Goal: Task Accomplishment & Management: Use online tool/utility

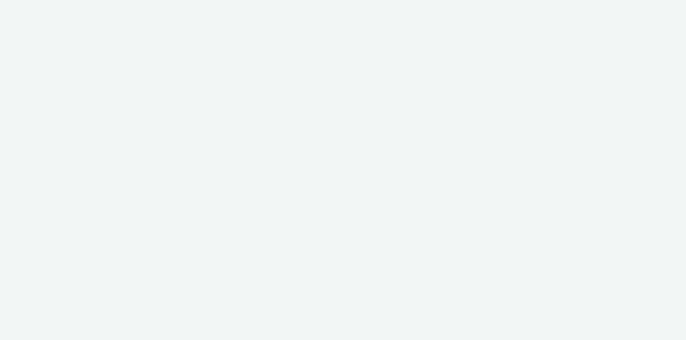
select select "11a7df10-284f-415c-b52a-427acf4c31ae"
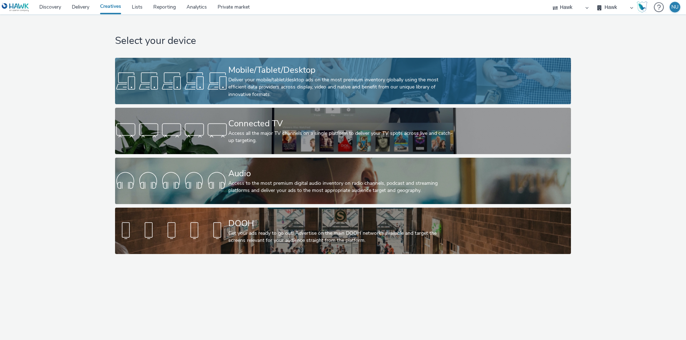
click at [247, 86] on div "Deliver your mobile/tablet/desktop ads on the most premium inventory globally u…" at bounding box center [341, 87] width 227 height 22
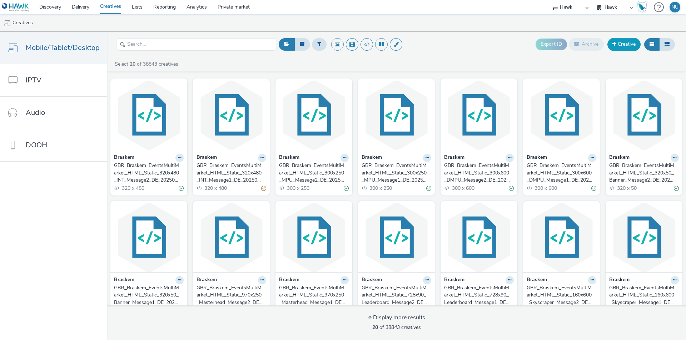
click at [627, 44] on link "Creative" at bounding box center [623, 44] width 33 height 13
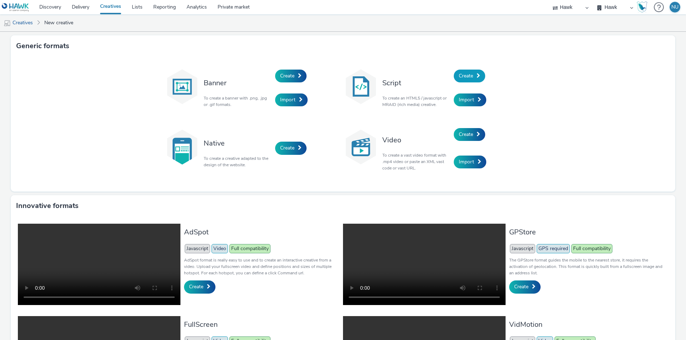
click at [466, 75] on span "Create" at bounding box center [466, 76] width 14 height 7
click at [467, 98] on span "Import" at bounding box center [466, 99] width 15 height 7
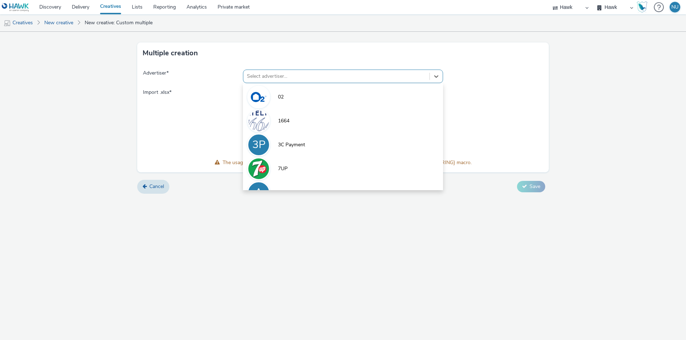
click at [271, 79] on div at bounding box center [336, 76] width 179 height 9
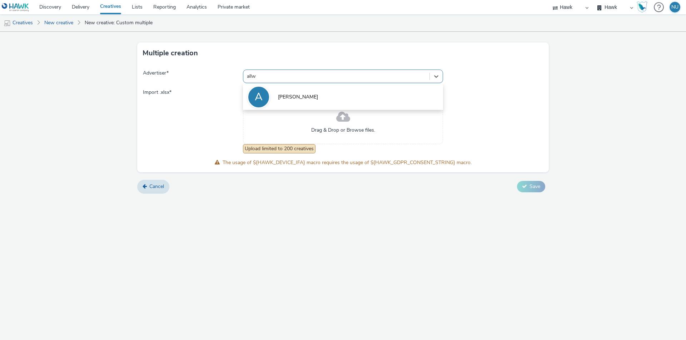
type input "allwy"
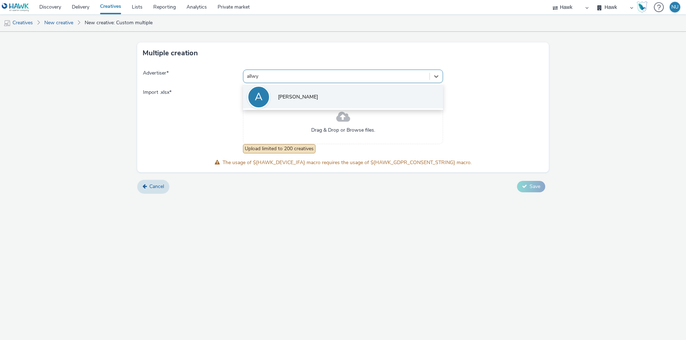
click at [287, 96] on span "[PERSON_NAME]" at bounding box center [298, 97] width 40 height 7
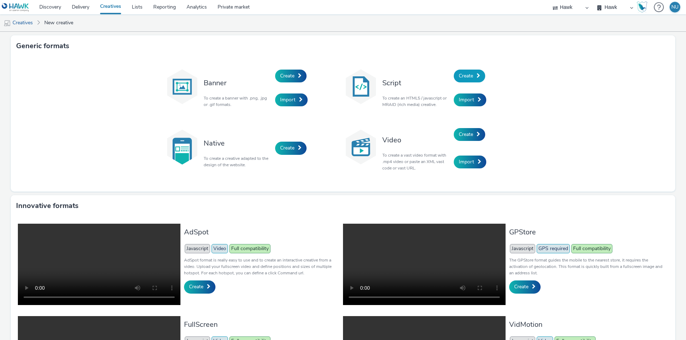
click at [463, 75] on span "Create" at bounding box center [466, 76] width 14 height 7
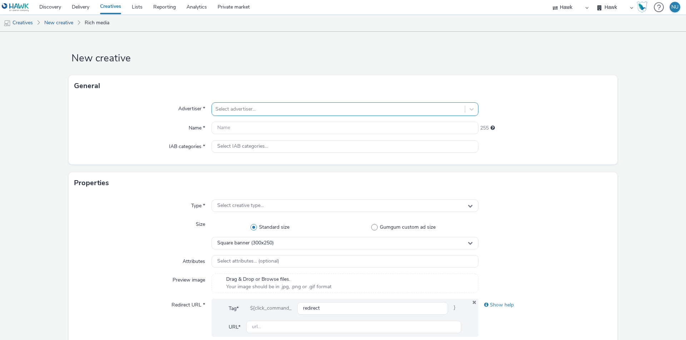
click at [235, 107] on div at bounding box center [338, 109] width 246 height 9
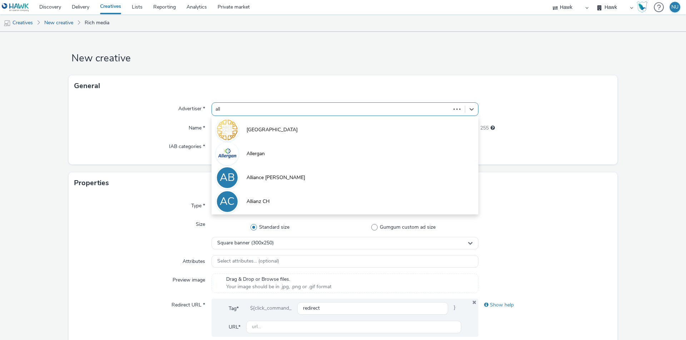
type input "allw"
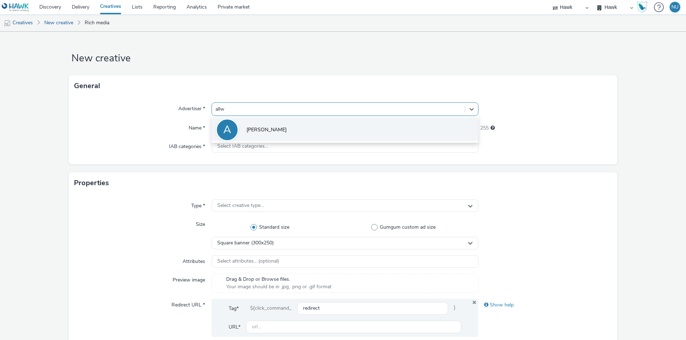
click at [253, 131] on span "[PERSON_NAME]" at bounding box center [267, 129] width 40 height 7
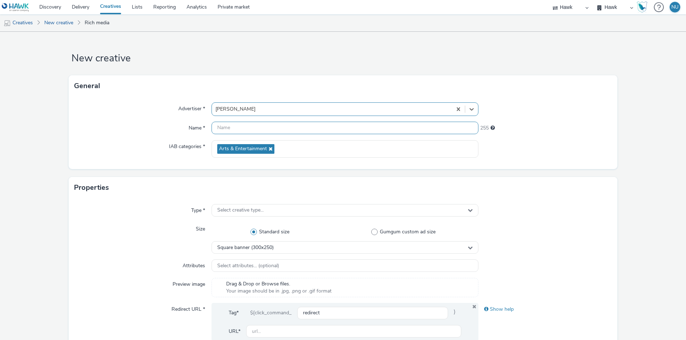
click at [227, 129] on input "text" at bounding box center [344, 128] width 267 height 13
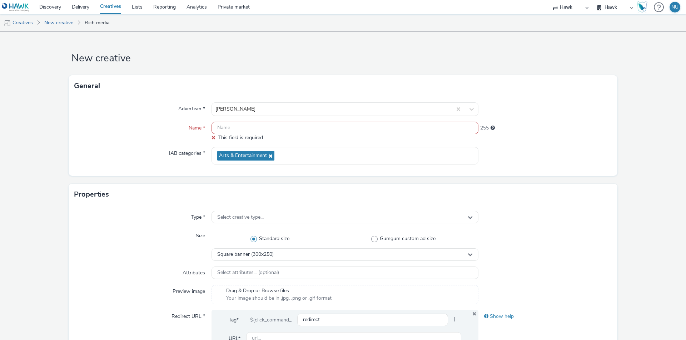
click at [230, 125] on input "text" at bounding box center [344, 128] width 267 height 13
paste input "BOW - [Redirect - Direct - [GEOGRAPHIC_DATA]] [PERSON_NAME] Lotto - Smartphone_…"
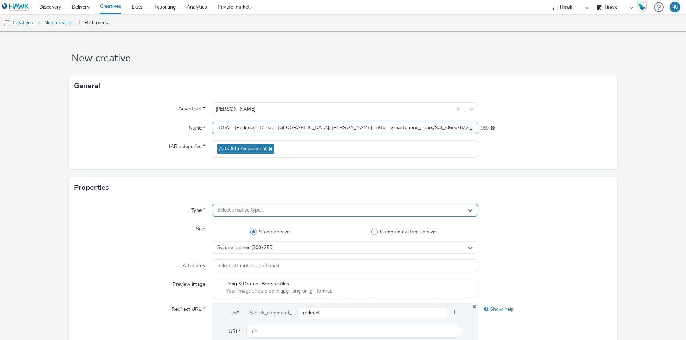
type input "BOW - [Redirect - Direct - [GEOGRAPHIC_DATA]] [PERSON_NAME] Lotto - Smartphone_…"
click at [217, 210] on span "Select creative type..." at bounding box center [240, 211] width 46 height 6
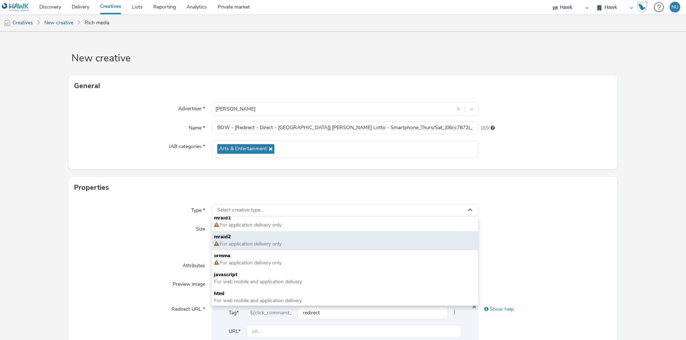
scroll to position [5, 0]
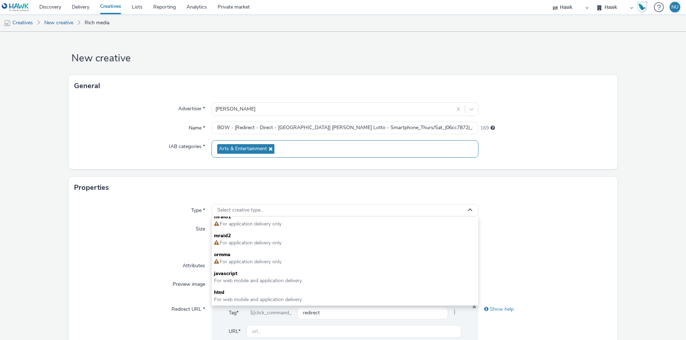
click at [275, 147] on div "Arts & Entertainment" at bounding box center [344, 149] width 267 height 18
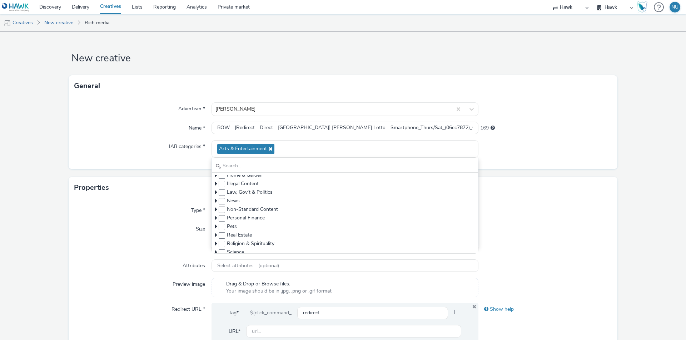
scroll to position [107, 0]
click at [215, 201] on icon at bounding box center [216, 201] width 3 height 7
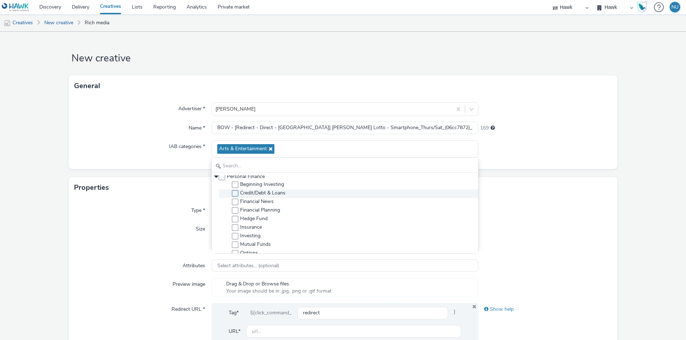
scroll to position [149, 0]
click at [78, 138] on div "Advertiser * [PERSON_NAME] Name * BOW - [Redirect - Direct - [GEOGRAPHIC_DATA]]…" at bounding box center [343, 133] width 549 height 73
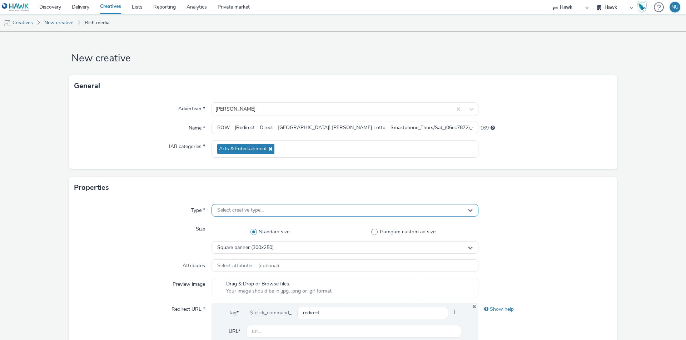
click at [234, 213] on span "Select creative type..." at bounding box center [240, 211] width 46 height 6
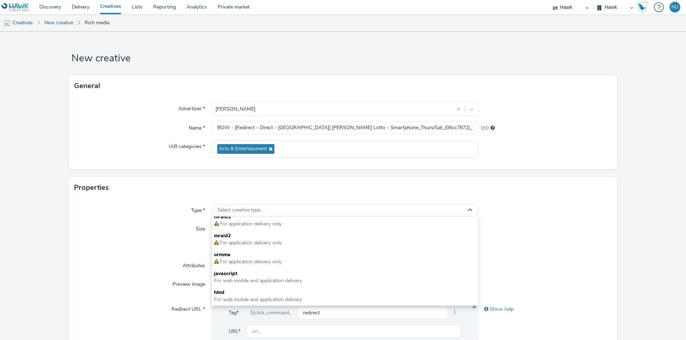
scroll to position [36, 0]
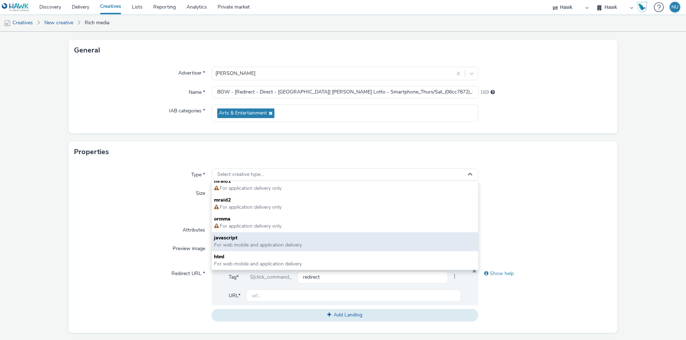
click at [238, 237] on span "javascript" at bounding box center [345, 238] width 262 height 7
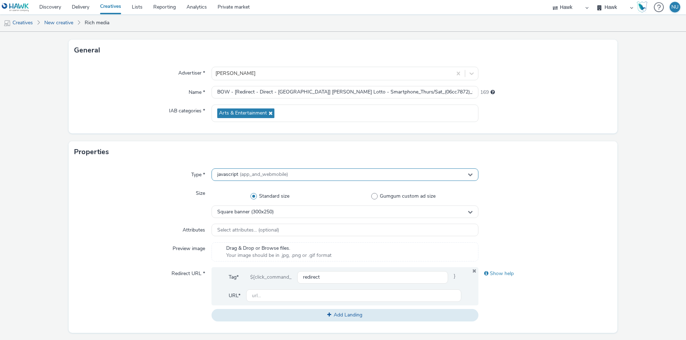
click at [253, 175] on span "(app_and_webmobile)" at bounding box center [264, 174] width 48 height 7
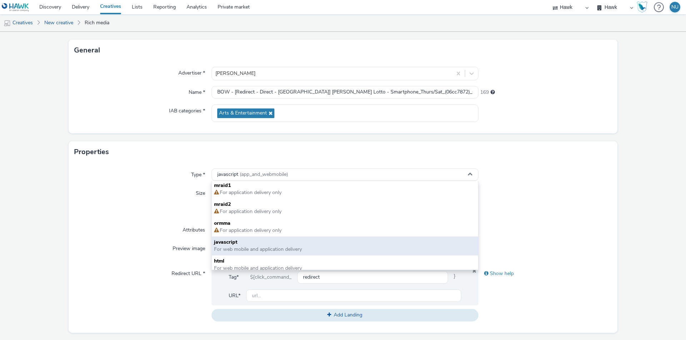
scroll to position [0, 0]
click at [263, 249] on span "For web mobile and application delivery" at bounding box center [258, 250] width 88 height 7
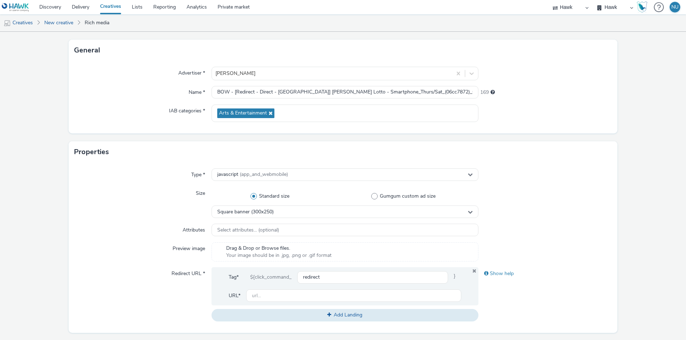
click at [146, 204] on div "Size" at bounding box center [142, 202] width 137 height 31
click at [244, 213] on span "Square banner (300x250)" at bounding box center [245, 212] width 56 height 6
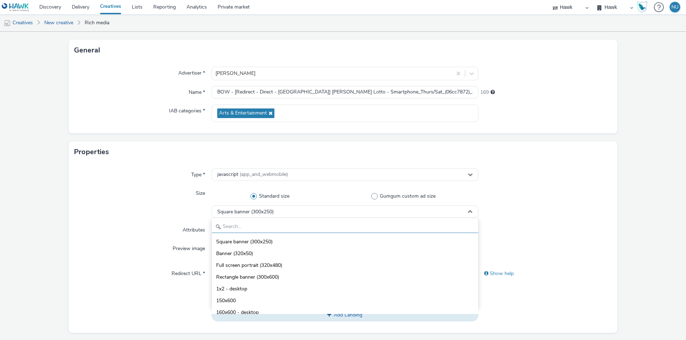
click at [230, 230] on input "text" at bounding box center [345, 227] width 266 height 13
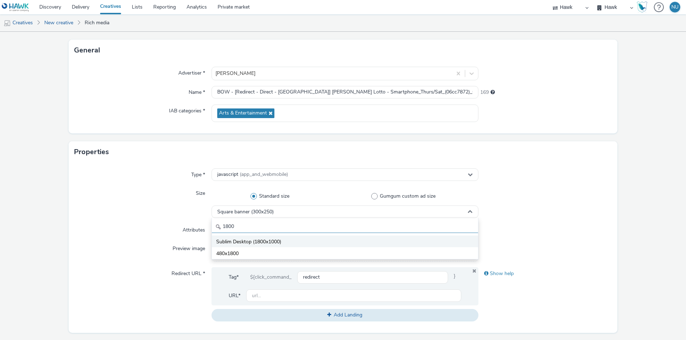
type input "1800"
click at [231, 239] on span "Sublim Desktop (1800x1000)" at bounding box center [248, 242] width 65 height 7
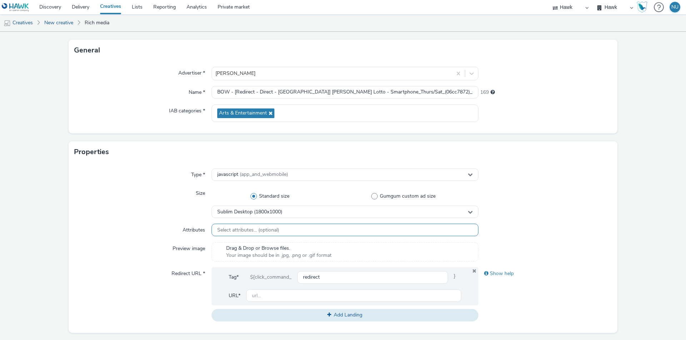
click at [221, 229] on span "Select attributes... (optional)" at bounding box center [248, 231] width 62 height 6
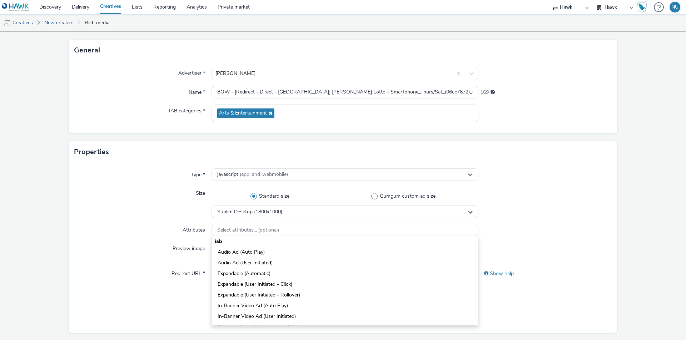
click at [111, 216] on div "Size" at bounding box center [142, 202] width 137 height 31
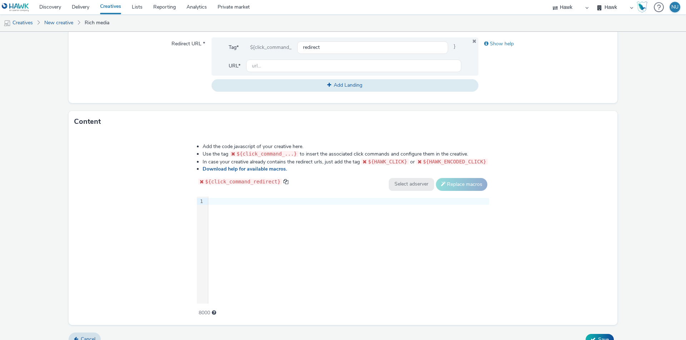
scroll to position [277, 0]
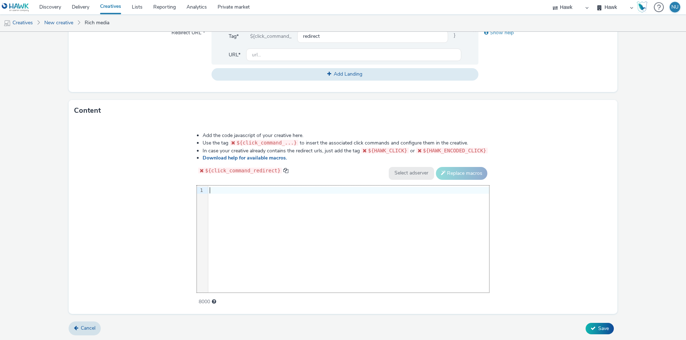
click at [244, 200] on div "9 1 ›" at bounding box center [343, 239] width 292 height 107
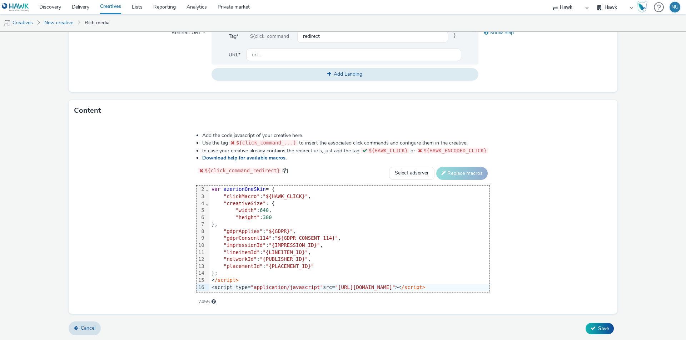
scroll to position [8, 0]
click at [92, 203] on div "Add the code javascript of your creative here. Use the tag ${click_command_...}…" at bounding box center [343, 217] width 549 height 193
click at [434, 175] on select "Select adserver Sizmek DCM Adform Sting" at bounding box center [411, 173] width 45 height 13
select select "dcm"
click at [434, 167] on select "Select adserver Sizmek DCM Adform Sting" at bounding box center [411, 173] width 45 height 13
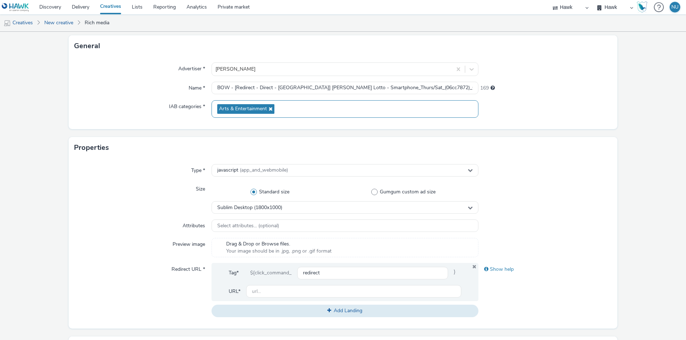
scroll to position [0, 0]
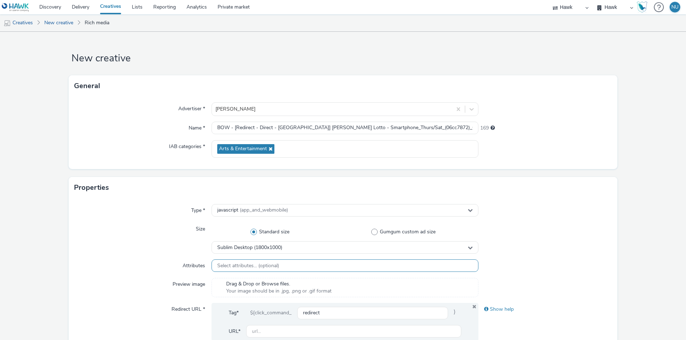
click at [251, 264] on span "Select attributes... (optional)" at bounding box center [248, 266] width 62 height 6
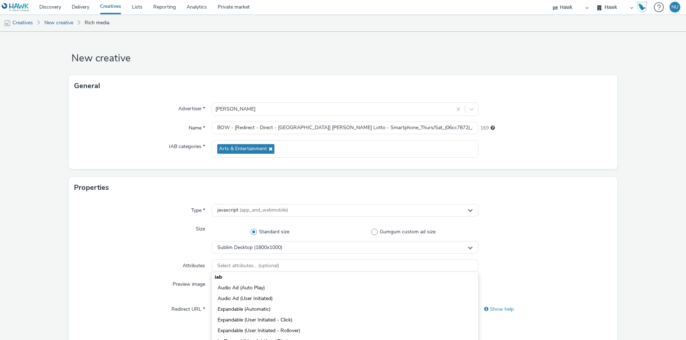
click at [92, 253] on div "Size" at bounding box center [142, 238] width 137 height 31
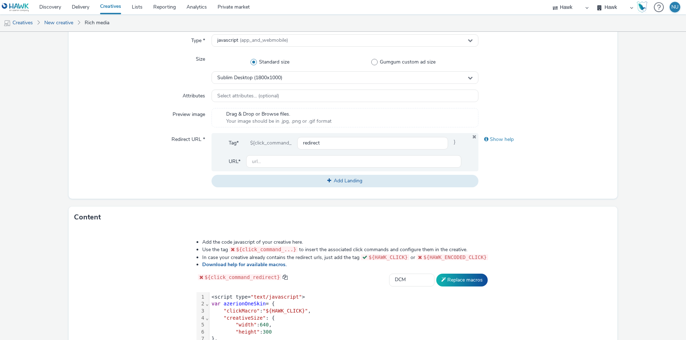
scroll to position [179, 0]
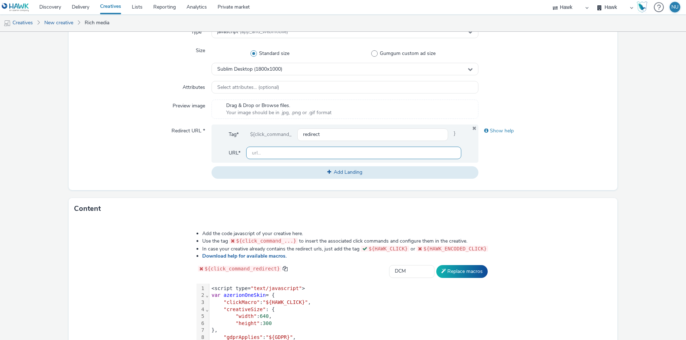
click at [260, 153] on input "text" at bounding box center [353, 153] width 215 height 13
paste input "[URL][DOMAIN_NAME]"
type input "[URL][DOMAIN_NAME]"
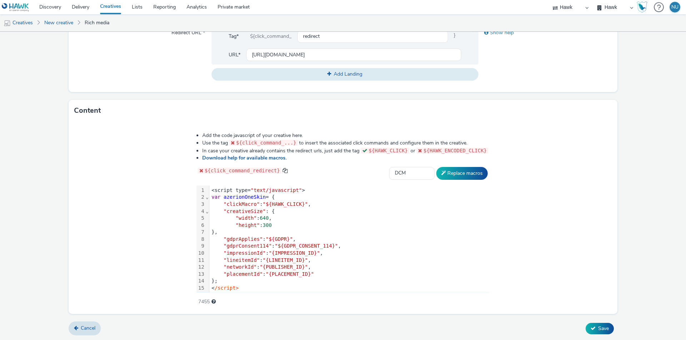
scroll to position [8, 0]
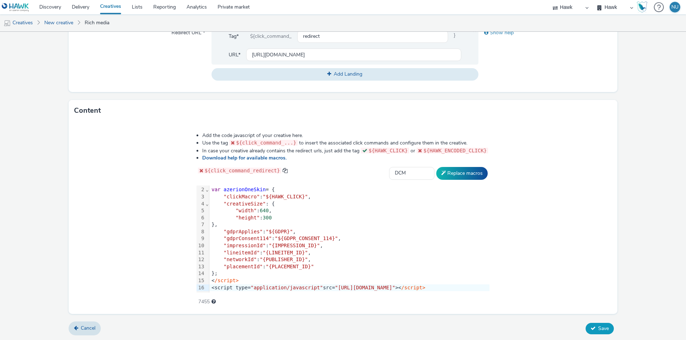
click at [591, 329] on icon at bounding box center [593, 328] width 5 height 5
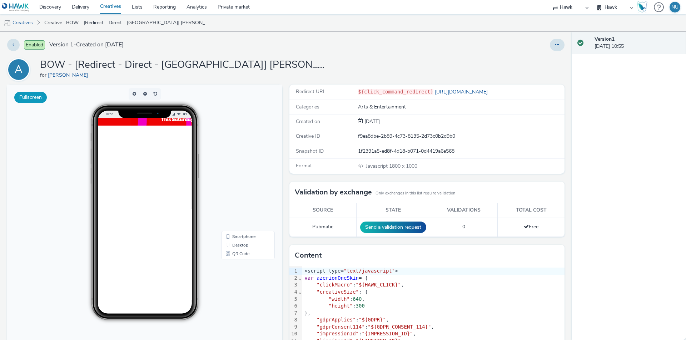
click at [23, 97] on button "Fullscreen" at bounding box center [30, 97] width 33 height 11
click at [550, 44] on button at bounding box center [557, 45] width 15 height 12
click at [539, 62] on link "Edit" at bounding box center [538, 59] width 54 height 14
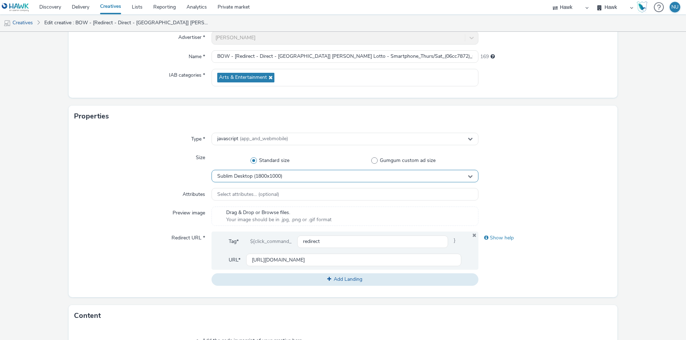
click at [254, 174] on span "Sublim Desktop (1800x1000)" at bounding box center [249, 177] width 65 height 6
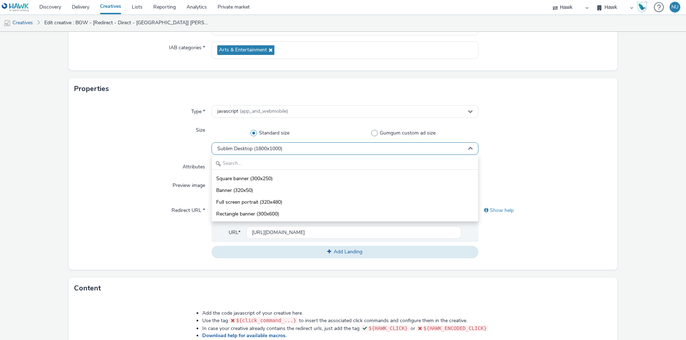
scroll to position [107, 0]
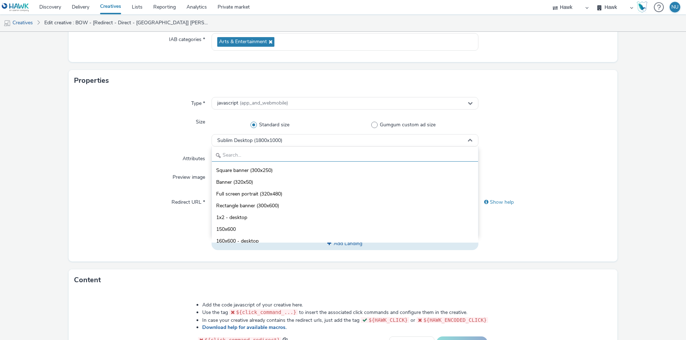
click at [240, 159] on input "text" at bounding box center [345, 155] width 266 height 13
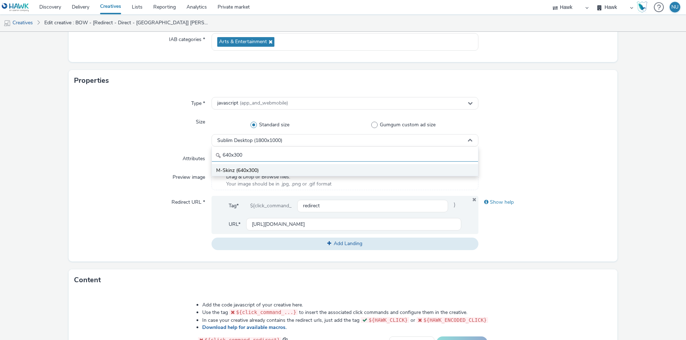
type input "640x300"
click at [233, 169] on span "M-Skinz (640x300)" at bounding box center [237, 170] width 43 height 7
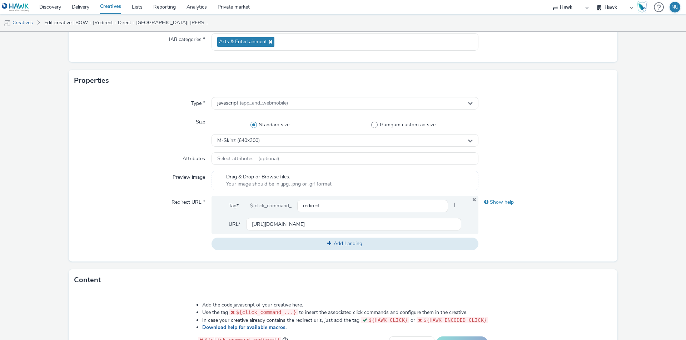
click at [57, 163] on form "Edit creative General Advertiser * [PERSON_NAME] Name * BOW - [Redirect - Direc…" at bounding box center [343, 218] width 686 height 586
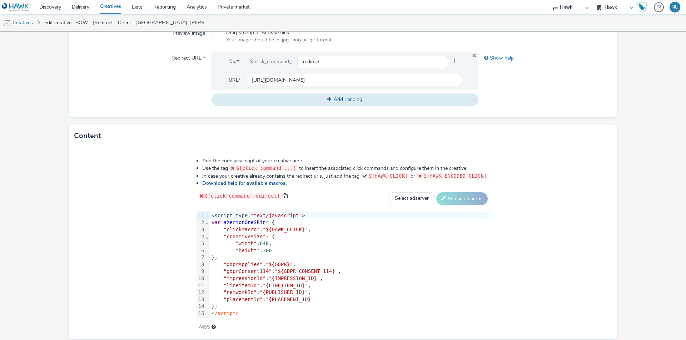
scroll to position [277, 0]
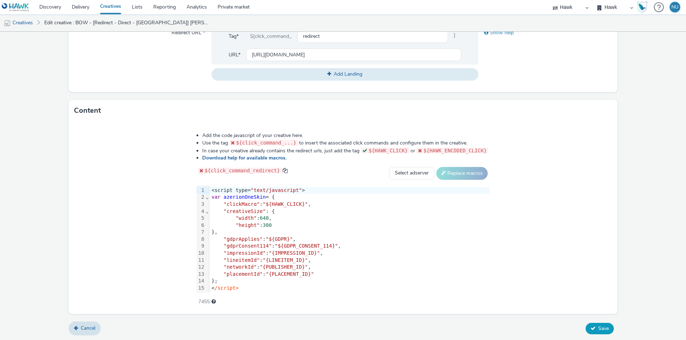
click at [591, 326] on button "Save" at bounding box center [600, 328] width 28 height 11
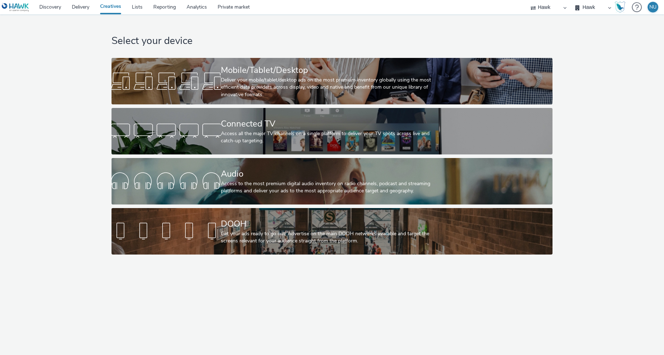
select select "11a7df10-284f-415c-b52a-427acf4c31ae"
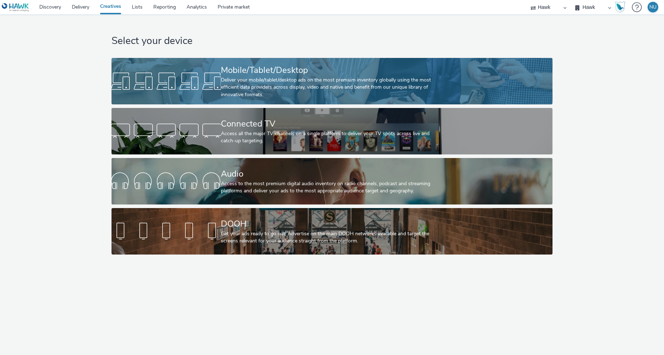
click at [208, 81] on div at bounding box center [165, 81] width 109 height 23
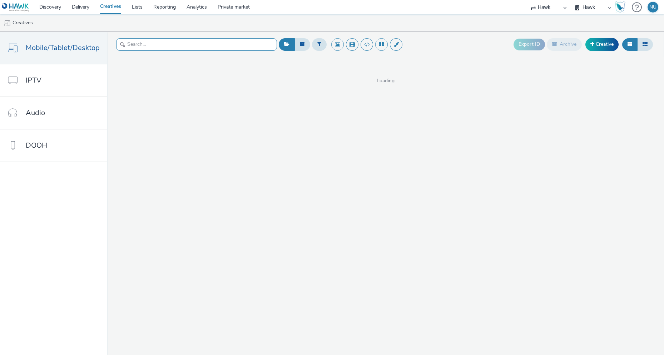
click at [128, 42] on input "text" at bounding box center [196, 44] width 161 height 13
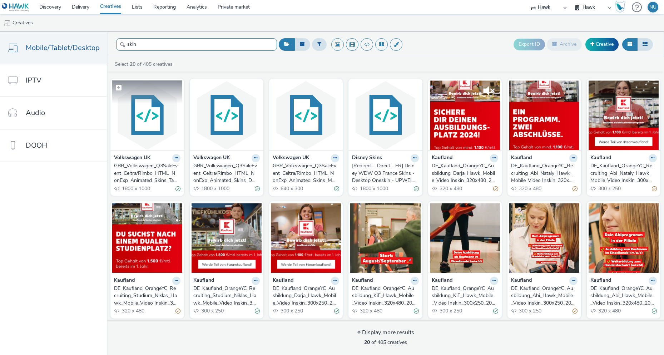
type input "skin"
click at [147, 118] on img at bounding box center [147, 115] width 70 height 70
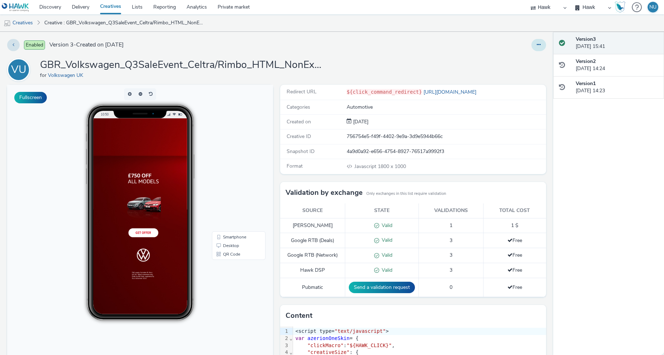
click at [537, 44] on icon at bounding box center [539, 44] width 4 height 5
click at [517, 60] on link "Edit" at bounding box center [519, 59] width 54 height 14
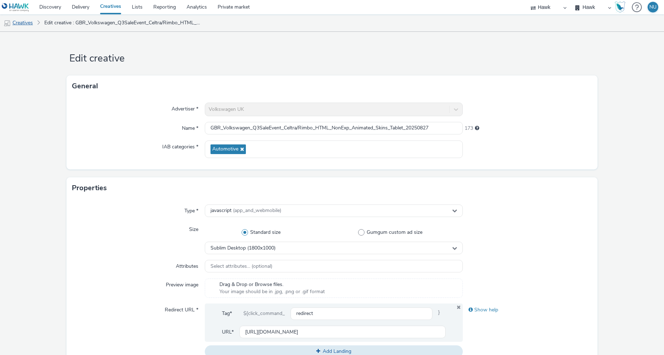
click at [26, 24] on link "Creatives" at bounding box center [18, 22] width 36 height 17
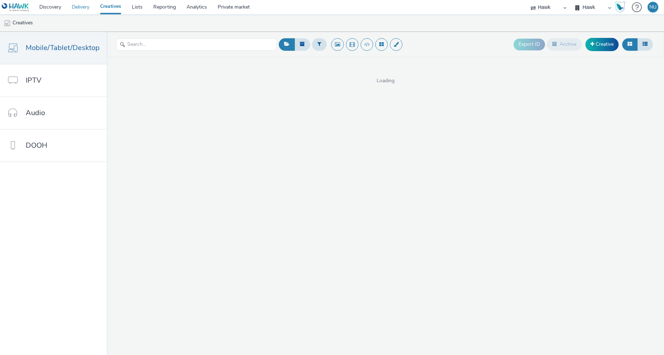
click at [84, 4] on link "Delivery" at bounding box center [80, 7] width 28 height 14
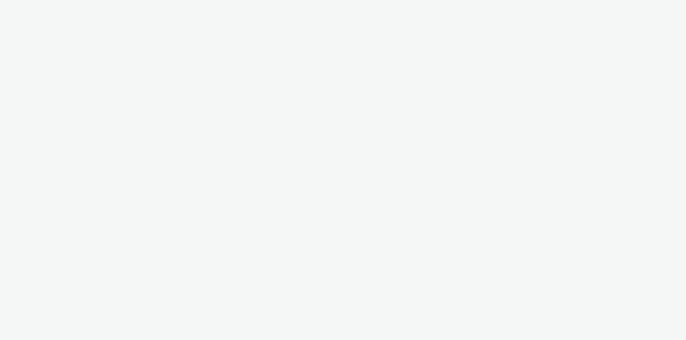
select select "11a7df10-284f-415c-b52a-427acf4c31ae"
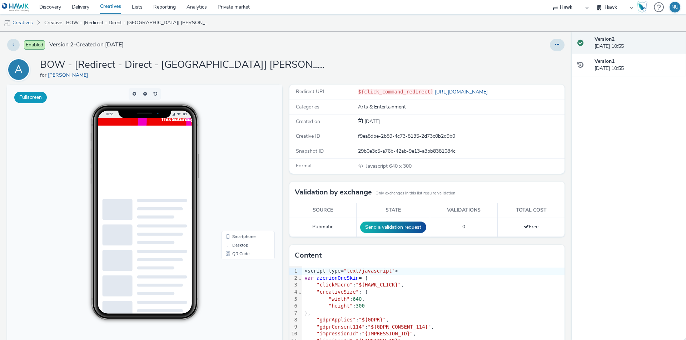
click at [30, 100] on button "Fullscreen" at bounding box center [30, 97] width 33 height 11
click at [71, 21] on link "Creative : BOW - [Redirect - Direct - UK] Allwyn Lotto - Smartphone_Thurs/Sat_(…" at bounding box center [126, 22] width 171 height 17
click at [21, 21] on link "Creatives" at bounding box center [18, 22] width 36 height 17
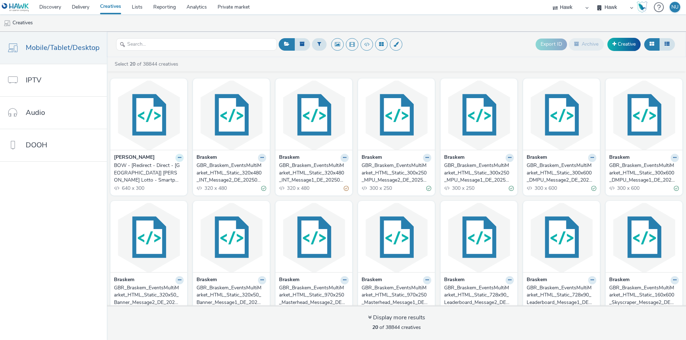
click at [178, 158] on icon at bounding box center [179, 158] width 3 height 4
click at [141, 213] on link "Archive" at bounding box center [157, 213] width 54 height 14
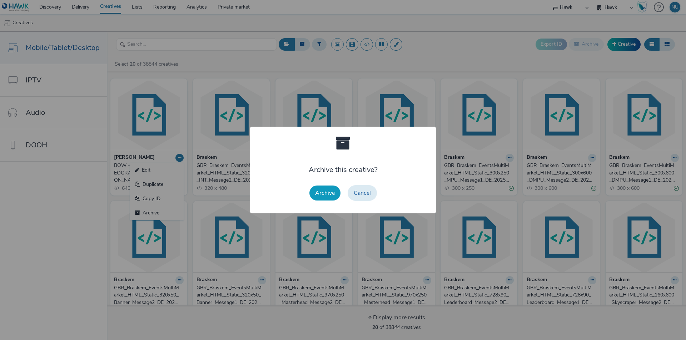
click at [320, 193] on button "Archive" at bounding box center [324, 193] width 31 height 15
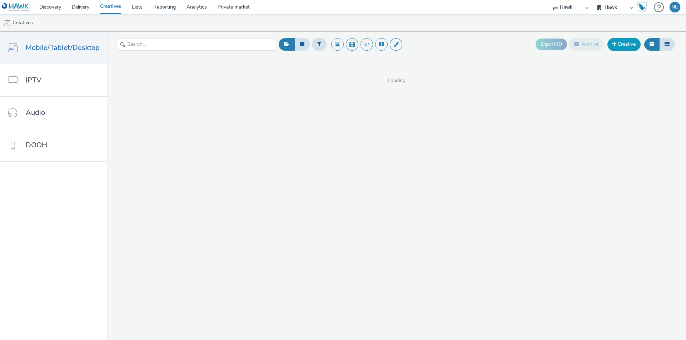
click at [620, 47] on link "Creative" at bounding box center [623, 44] width 33 height 13
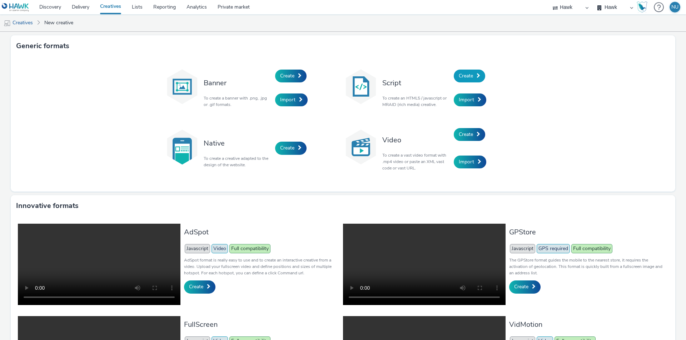
click at [465, 77] on span "Create" at bounding box center [466, 76] width 14 height 7
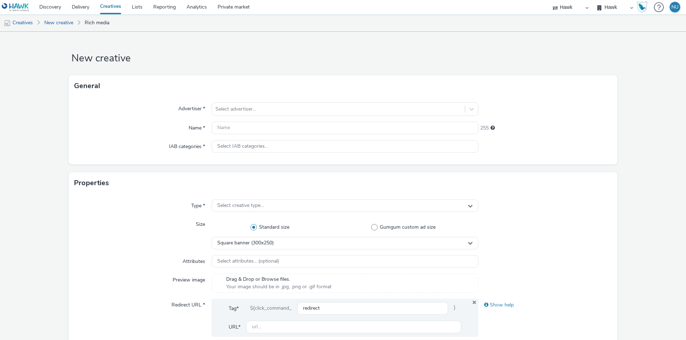
click at [281, 101] on div "Advertiser * Select advertiser... Name * 255 IAB categories * Select IAB catego…" at bounding box center [343, 131] width 549 height 68
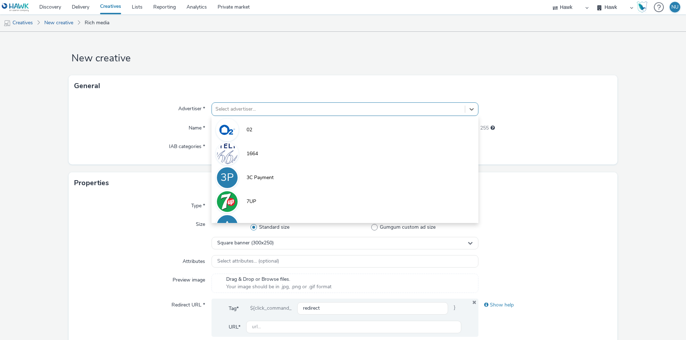
click at [270, 106] on div at bounding box center [338, 109] width 246 height 9
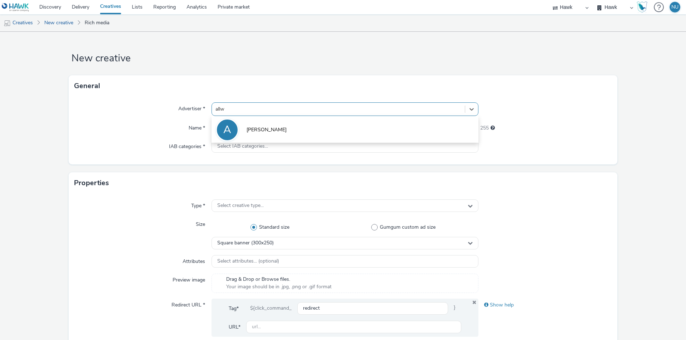
type input "allwy"
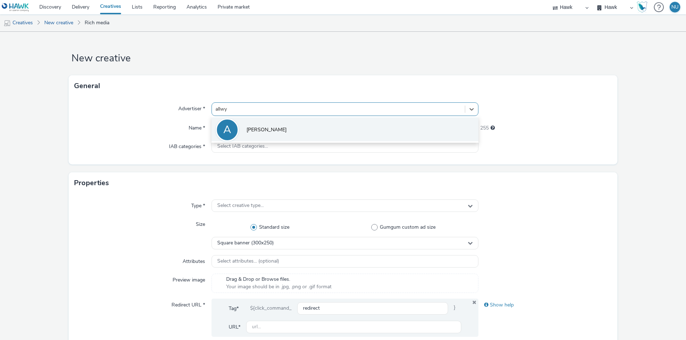
click at [251, 124] on li "A Allwyn" at bounding box center [344, 130] width 267 height 24
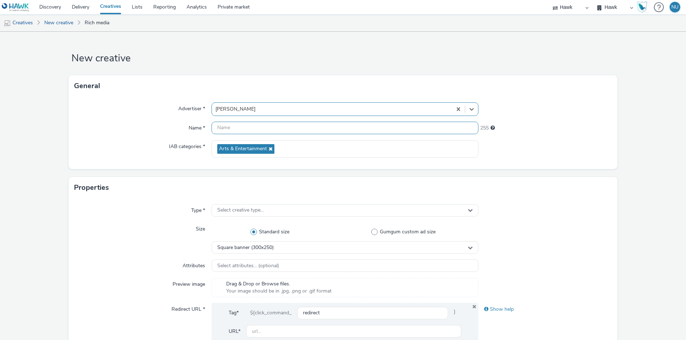
click at [243, 128] on input "text" at bounding box center [344, 128] width 267 height 13
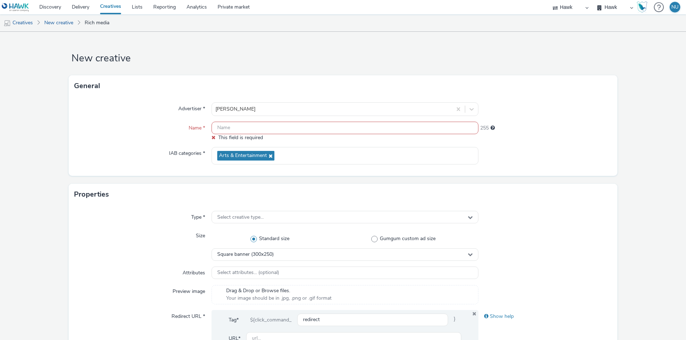
click at [283, 128] on input "text" at bounding box center [344, 128] width 267 height 13
paste input "BOW - [Redirect - Direct - UK] Allwyn Lotto - Smartphone_Thurs/Sat_(06cc7872)_0…"
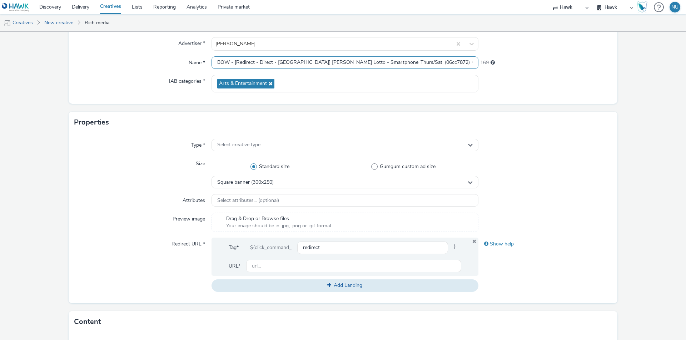
scroll to position [71, 0]
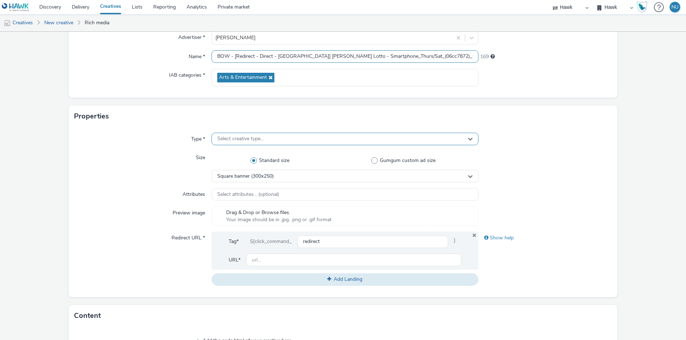
type input "BOW - [Redirect - Direct - UK] Allwyn Lotto - Smartphone_Thurs/Sat_(06cc7872)_0…"
click at [229, 136] on span "Select creative type..." at bounding box center [240, 139] width 46 height 6
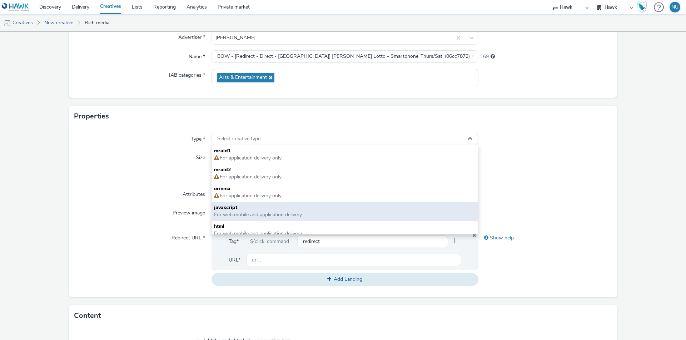
click at [231, 211] on span "javascript" at bounding box center [345, 207] width 262 height 7
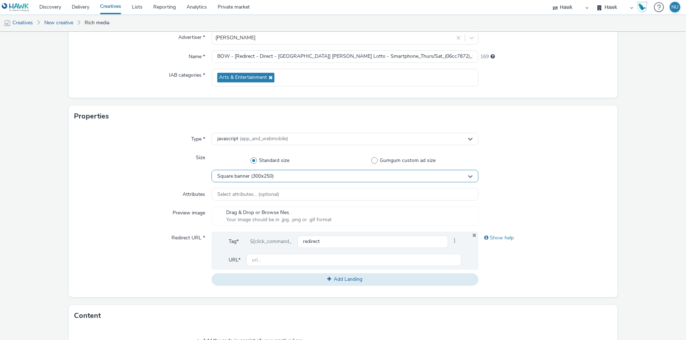
click at [232, 176] on span "Square banner (300x250)" at bounding box center [245, 177] width 56 height 6
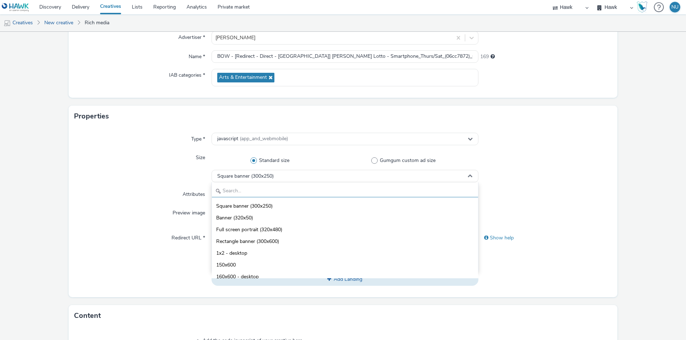
click at [230, 195] on input "text" at bounding box center [345, 191] width 266 height 13
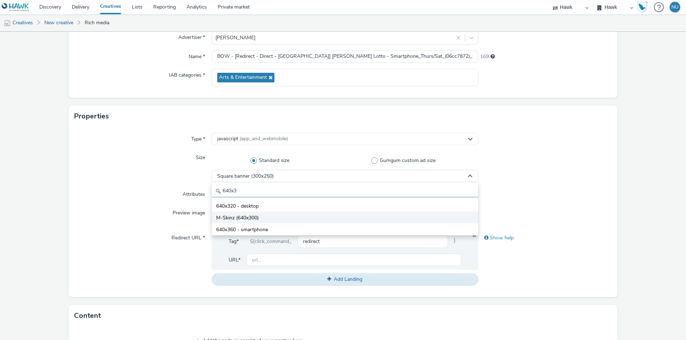
type input "640x3"
click at [225, 217] on span "M-Skinz (640x300)" at bounding box center [237, 218] width 43 height 7
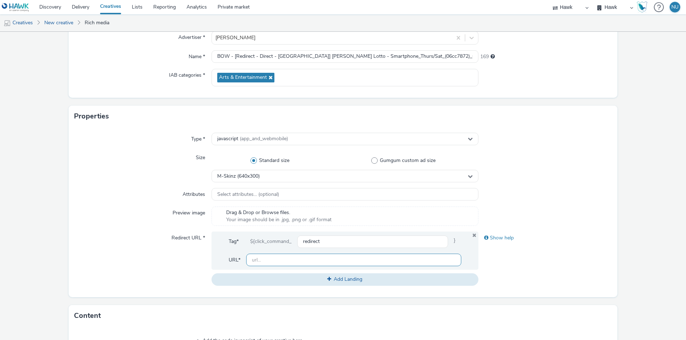
click at [252, 260] on input "text" at bounding box center [353, 260] width 215 height 13
paste input "BOW - [Redirect - Direct - UK] Allwyn Lotto - Smartphone_Thurs/Sat_(06cc7872)_0…"
type input "BOW - [Redirect - Direct - UK] Allwyn Lotto - Smartphone_Thurs/Sat_(06cc7872)_0…"
click at [253, 262] on input "BOW - [Redirect - Direct - UK] Allwyn Lotto - Smartphone_Thurs/Sat_(06cc7872)_0…" at bounding box center [353, 260] width 215 height 13
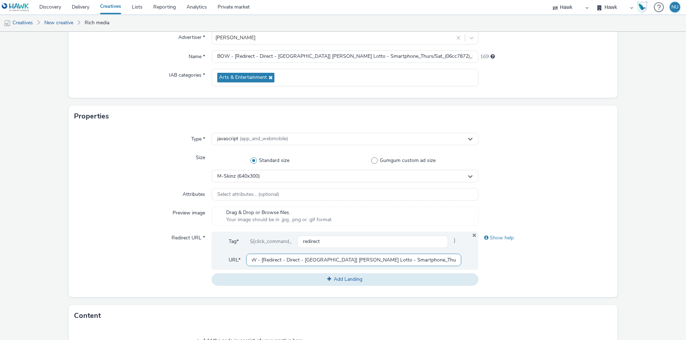
click at [253, 262] on input "BOW - [Redirect - Direct - UK] Allwyn Lotto - Smartphone_Thurs/Sat_(06cc7872)_0…" at bounding box center [353, 260] width 215 height 13
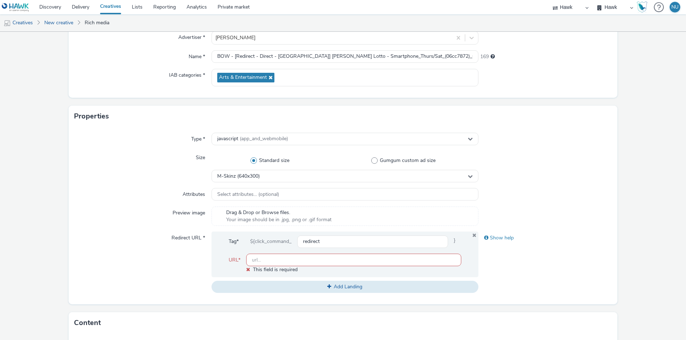
click at [259, 262] on input "text" at bounding box center [353, 260] width 215 height 13
paste input "https://www.national-lottery.co.uk/"
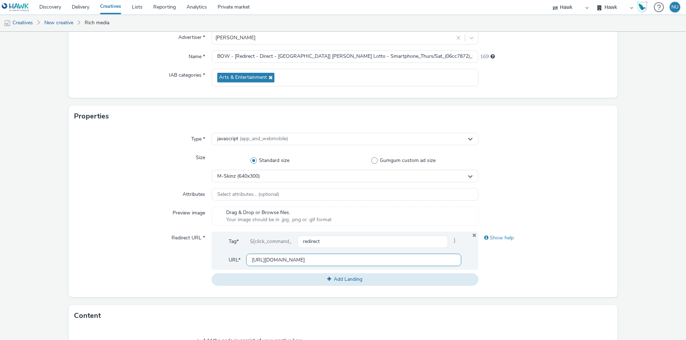
type input "https://www.national-lottery.co.uk/"
click at [109, 248] on div "Redirect URL *" at bounding box center [142, 259] width 137 height 54
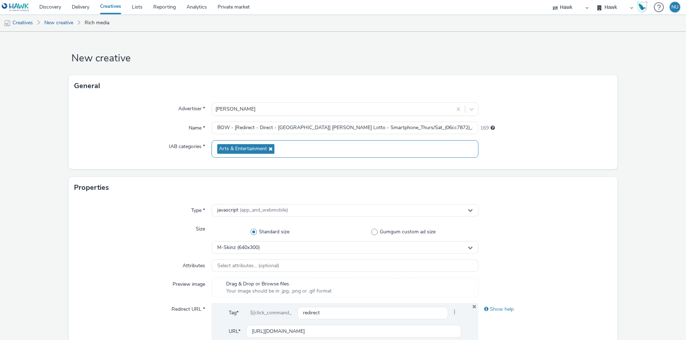
scroll to position [277, 0]
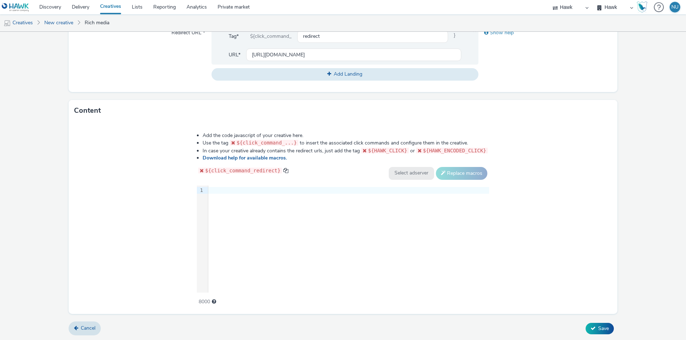
click at [223, 200] on div "9 1 ›" at bounding box center [343, 239] width 292 height 107
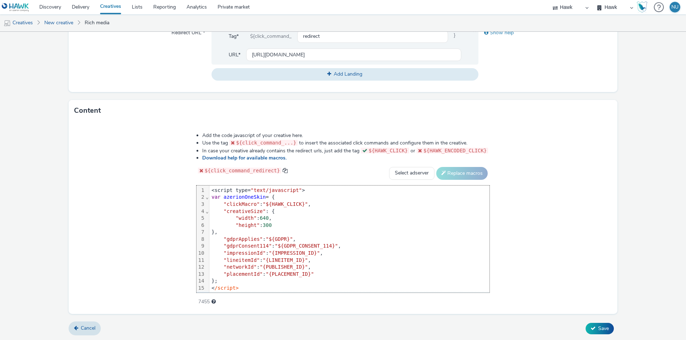
scroll to position [8, 0]
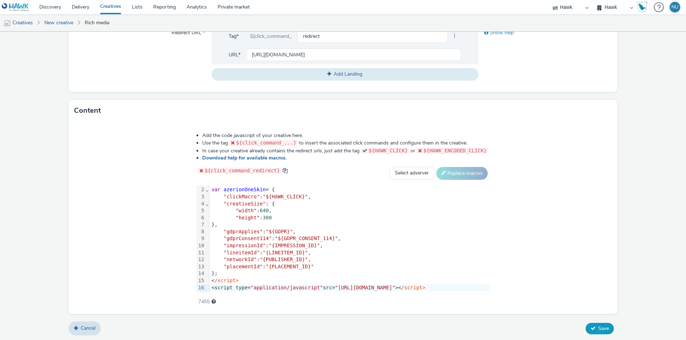
click at [598, 327] on span "Save" at bounding box center [603, 328] width 11 height 7
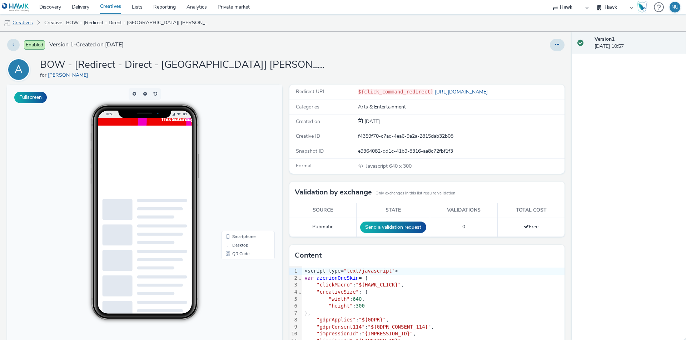
click at [27, 24] on link "Creatives" at bounding box center [18, 22] width 36 height 17
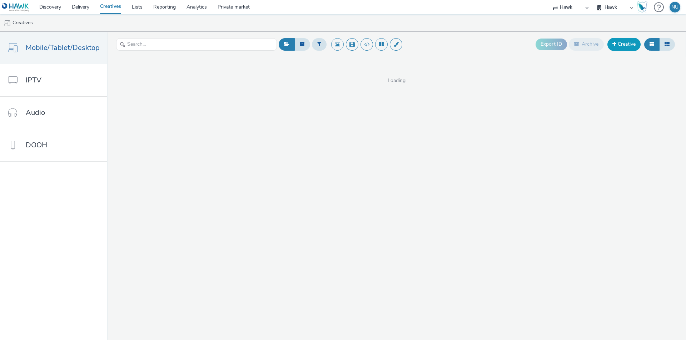
click at [621, 40] on link "Creative" at bounding box center [623, 44] width 33 height 13
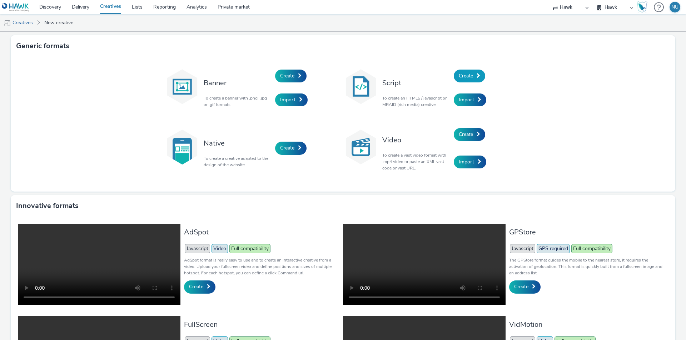
click at [462, 76] on span "Create" at bounding box center [466, 76] width 14 height 7
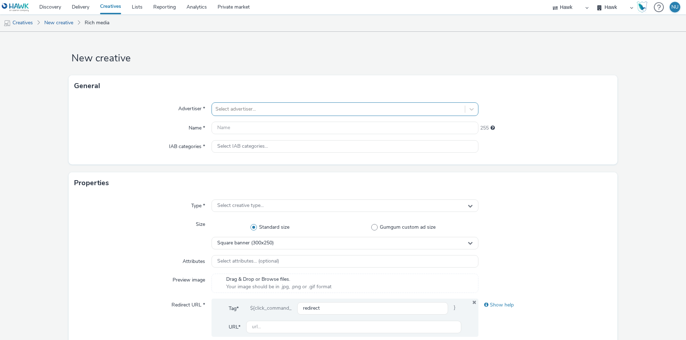
click at [247, 105] on div at bounding box center [338, 109] width 246 height 9
type input "allwy"
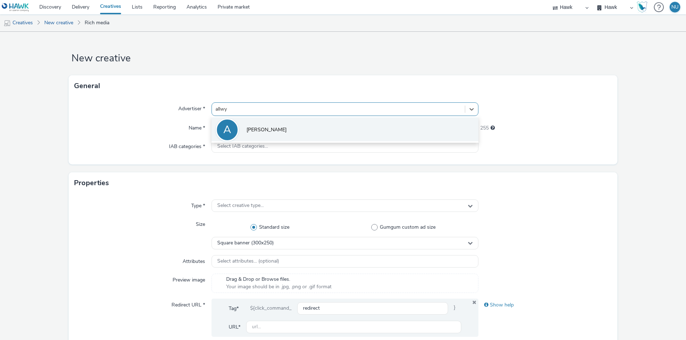
click at [250, 126] on span "Allwyn" at bounding box center [267, 129] width 40 height 7
click at [250, 126] on input "text" at bounding box center [344, 128] width 267 height 13
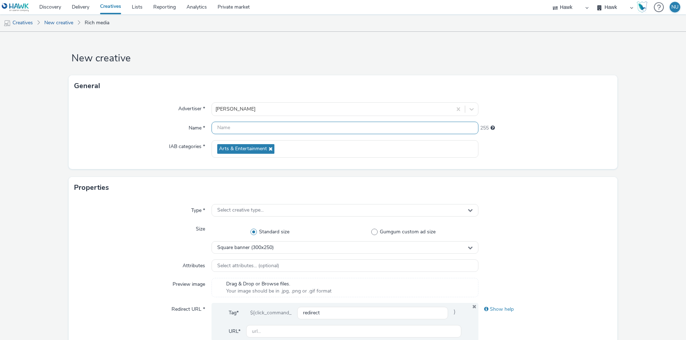
click at [231, 131] on input "text" at bounding box center [344, 128] width 267 height 13
paste input "BOW - [Redirect - Direct - UK] Allwyn Lotto - Tablet_Thurs/Sat_(d96820ef)_08092…"
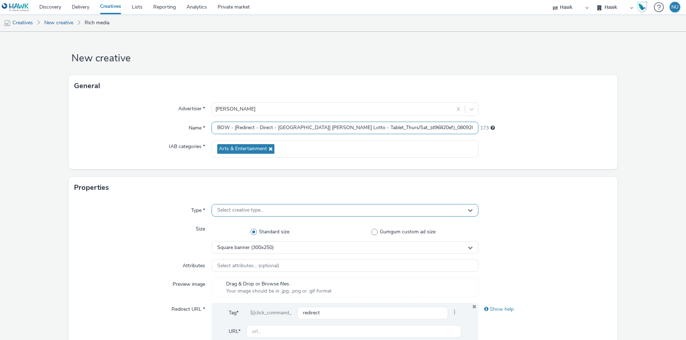
type input "BOW - [Redirect - Direct - UK] Allwyn Lotto - Tablet_Thurs/Sat_(d96820ef)_08092…"
click at [219, 215] on div "Select creative type..." at bounding box center [344, 210] width 267 height 13
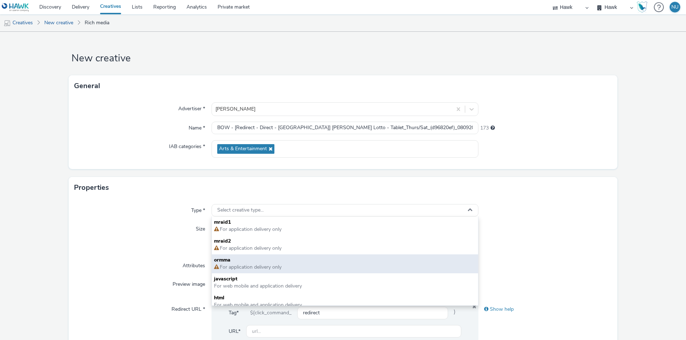
scroll to position [5, 0]
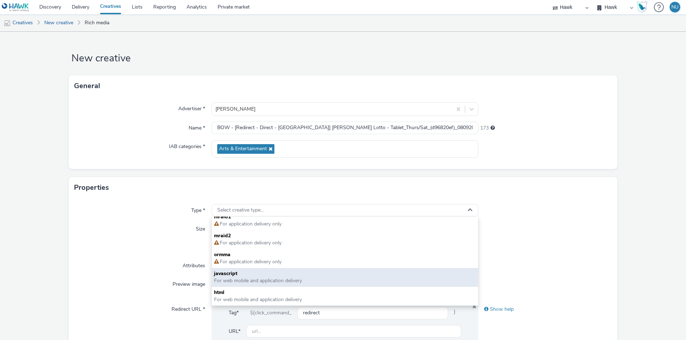
click at [234, 273] on span "javascript" at bounding box center [345, 273] width 262 height 7
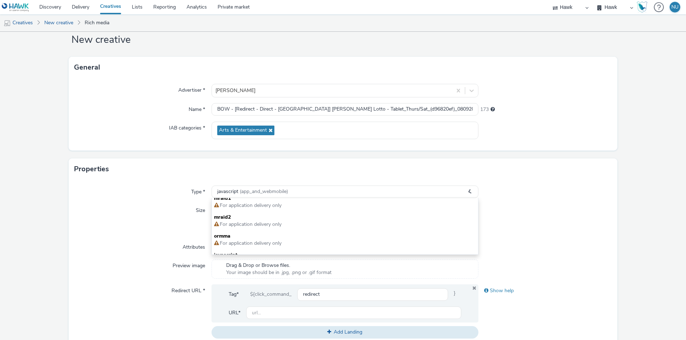
scroll to position [36, 0]
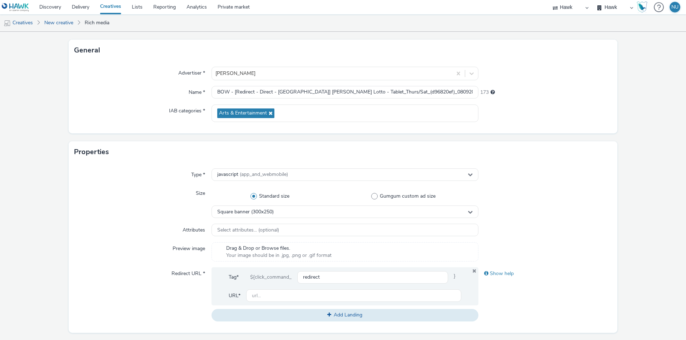
click at [82, 213] on div "Size" at bounding box center [142, 202] width 137 height 31
click at [225, 211] on span "Square banner (300x250)" at bounding box center [245, 212] width 56 height 6
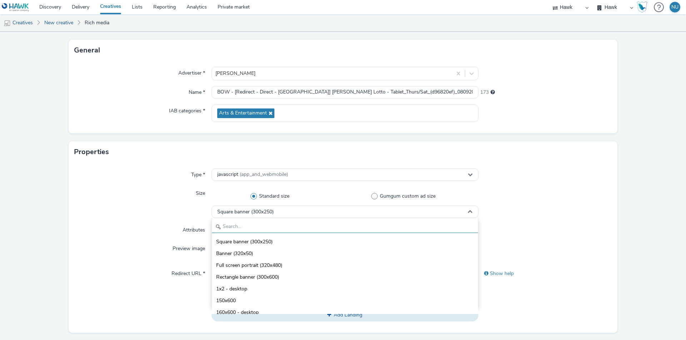
click at [232, 228] on input "text" at bounding box center [345, 227] width 266 height 13
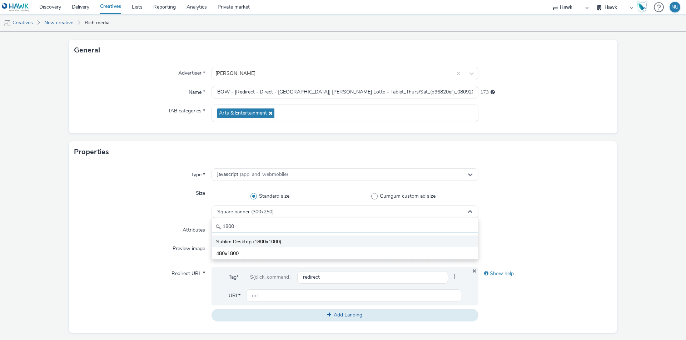
type input "1800"
click at [231, 243] on span "Sublim Desktop (1800x1000)" at bounding box center [248, 242] width 65 height 7
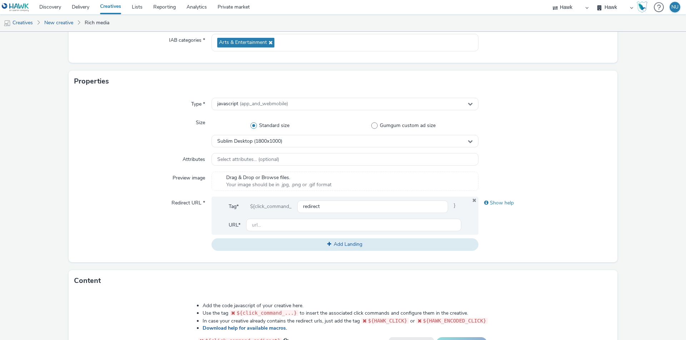
scroll to position [107, 0]
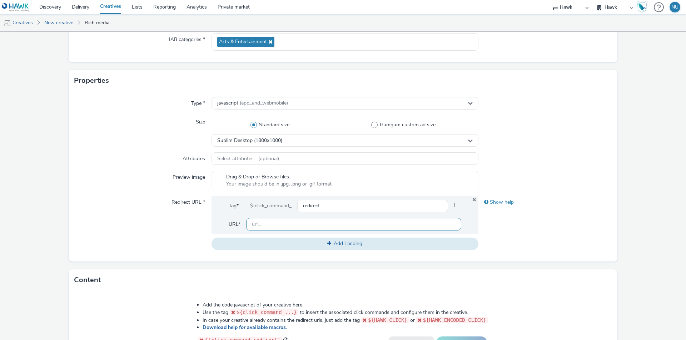
click at [248, 227] on input "text" at bounding box center [353, 224] width 215 height 13
paste input "https://www.national-lottery.co.uk/"
type input "https://www.national-lottery.co.uk/"
click at [118, 231] on div "Redirect URL *" at bounding box center [142, 223] width 137 height 54
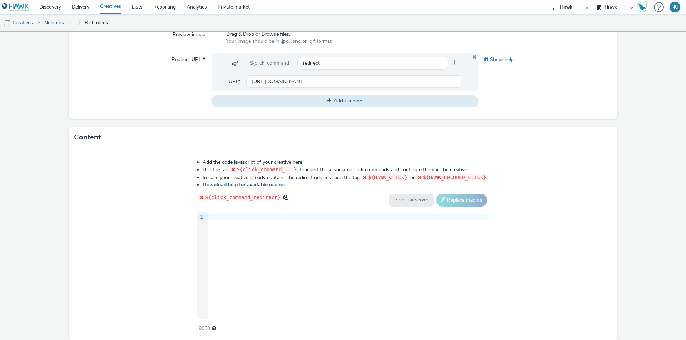
scroll to position [277, 0]
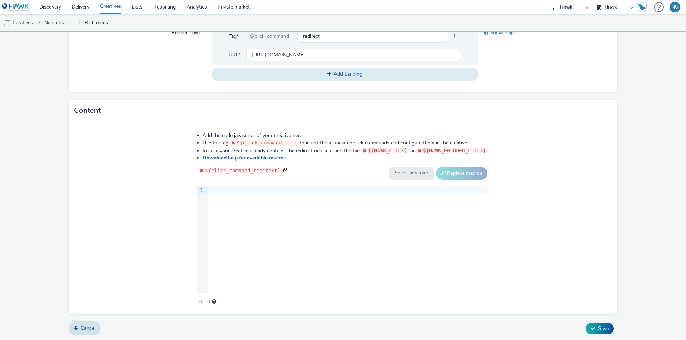
click at [228, 208] on div "9 1 ›" at bounding box center [343, 239] width 292 height 107
click at [310, 199] on div "9 1 ›" at bounding box center [343, 239] width 292 height 107
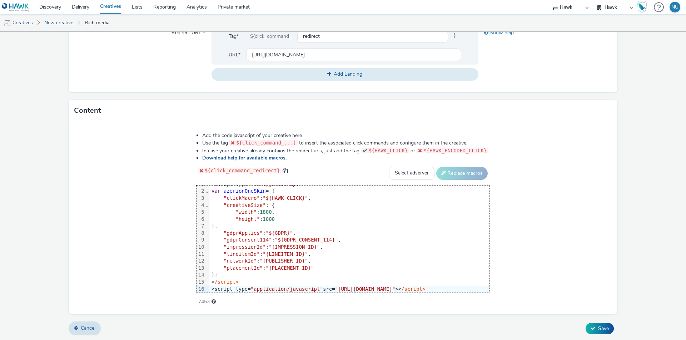
scroll to position [8, 0]
click at [591, 330] on button "Save" at bounding box center [600, 328] width 28 height 11
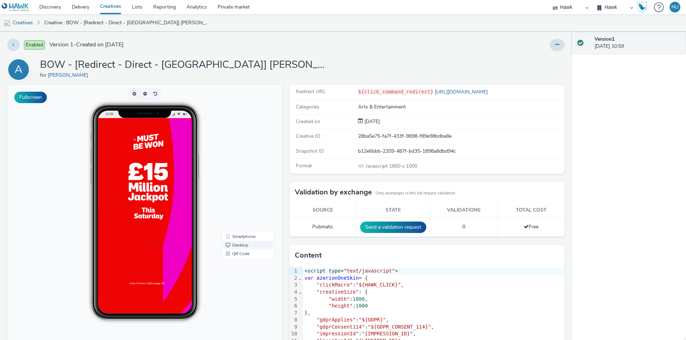
click at [238, 246] on link "Desktop" at bounding box center [248, 245] width 51 height 9
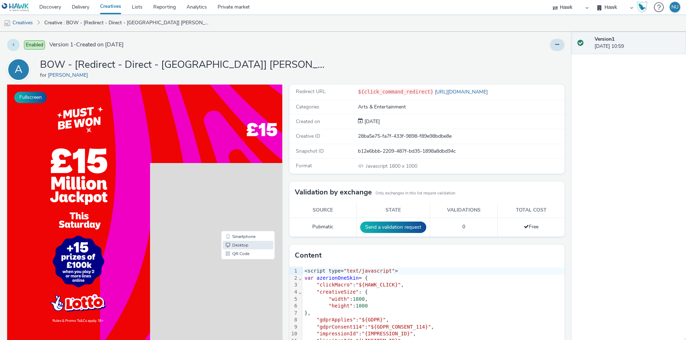
click at [16, 44] on button at bounding box center [13, 45] width 13 height 12
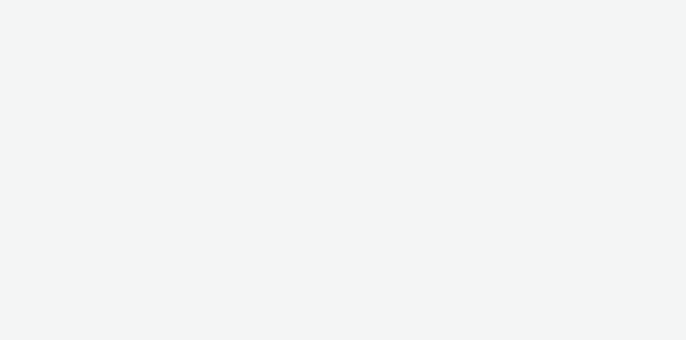
select select "11a7df10-284f-415c-b52a-427acf4c31ae"
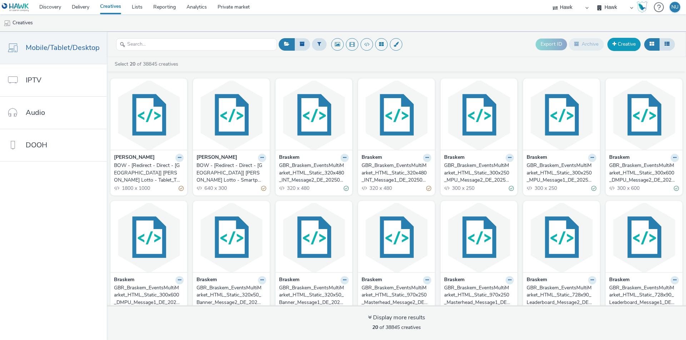
click at [620, 45] on link "Creative" at bounding box center [623, 44] width 33 height 13
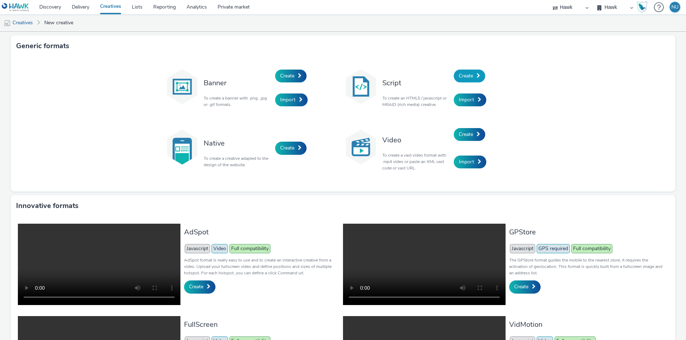
click at [461, 76] on span "Create" at bounding box center [466, 76] width 14 height 7
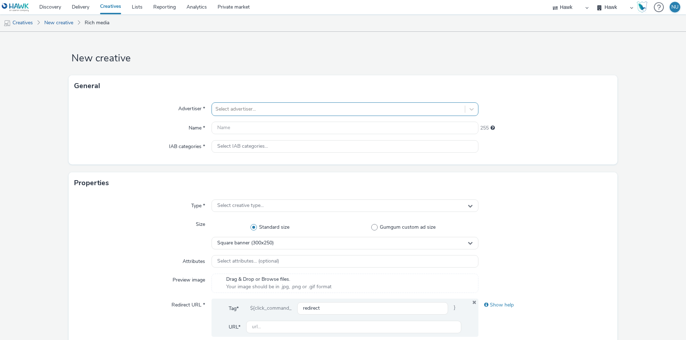
click at [230, 110] on div at bounding box center [338, 109] width 246 height 9
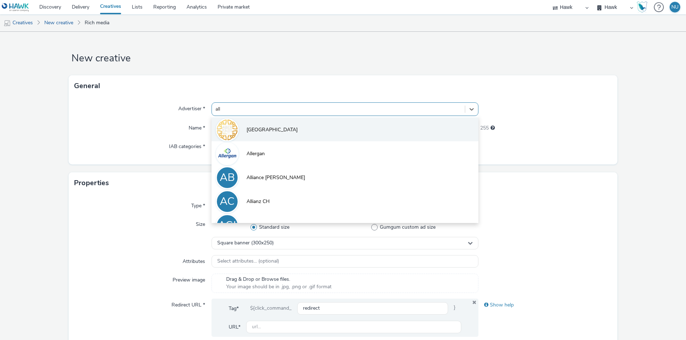
type input "allw"
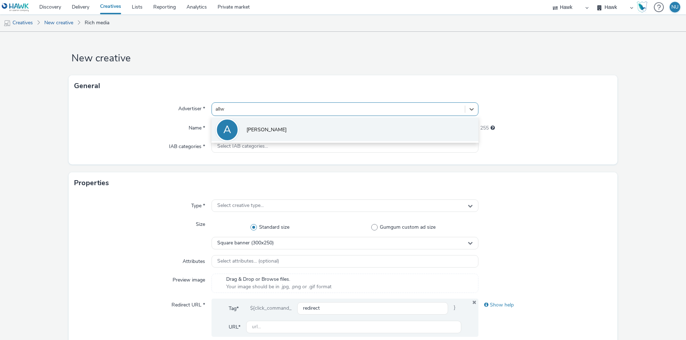
click at [261, 129] on li "A Allwyn" at bounding box center [344, 130] width 267 height 24
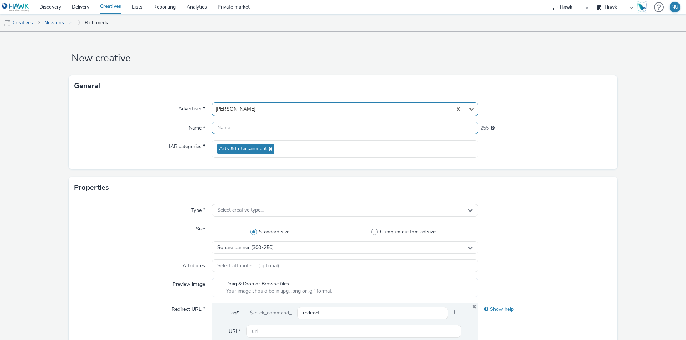
click at [247, 131] on input "text" at bounding box center [344, 128] width 267 height 13
paste input "BOW - [Redirect - Direct - UK] Allwyn Lotto - Desktop_Thurs/Sat_(defb2097)_0809…"
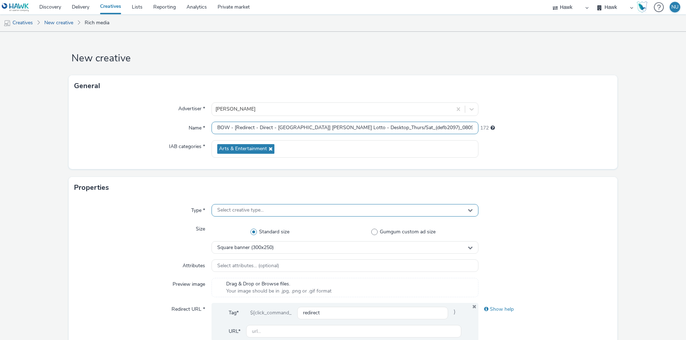
type input "BOW - [Redirect - Direct - UK] Allwyn Lotto - Desktop_Thurs/Sat_(defb2097)_0809…"
click at [236, 208] on span "Select creative type..." at bounding box center [240, 211] width 46 height 6
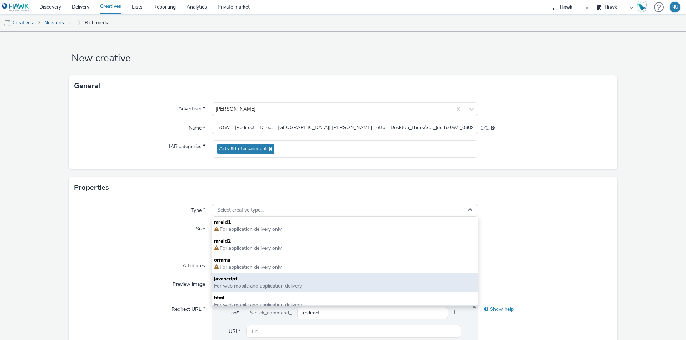
click at [226, 282] on span "javascript" at bounding box center [345, 279] width 262 height 7
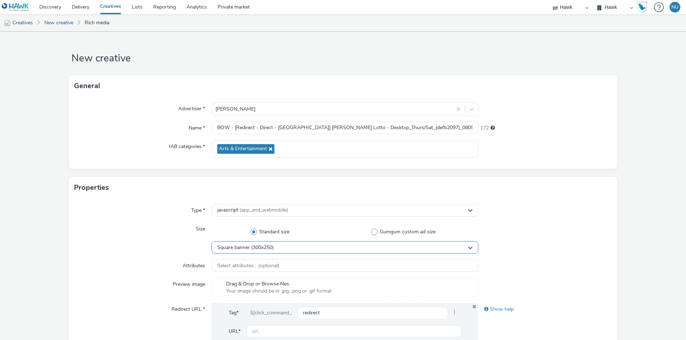
click at [234, 250] on span "Square banner (300x250)" at bounding box center [245, 248] width 56 height 6
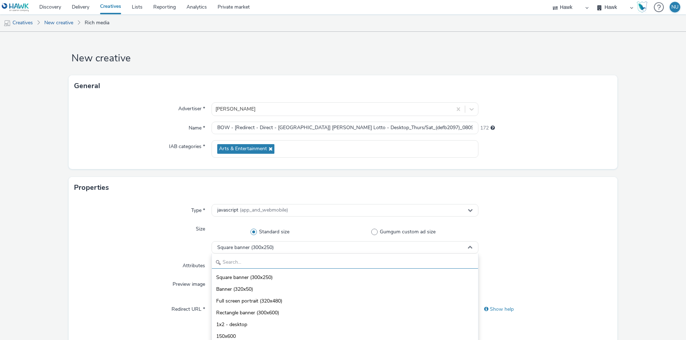
click at [234, 262] on input "text" at bounding box center [345, 263] width 266 height 13
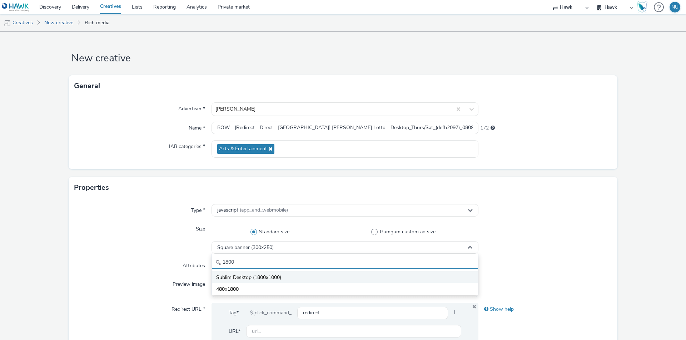
type input "1800"
click at [235, 275] on span "Sublim Desktop (1800x1000)" at bounding box center [248, 277] width 65 height 7
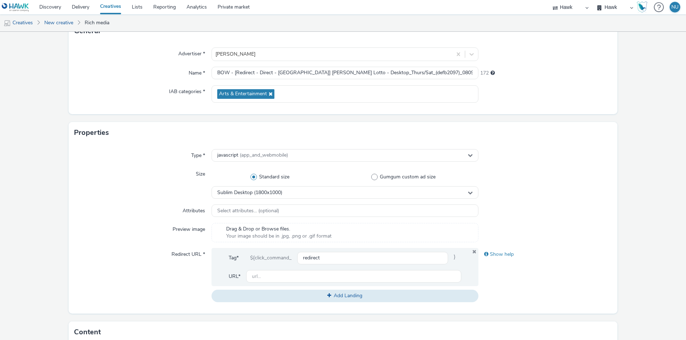
scroll to position [71, 0]
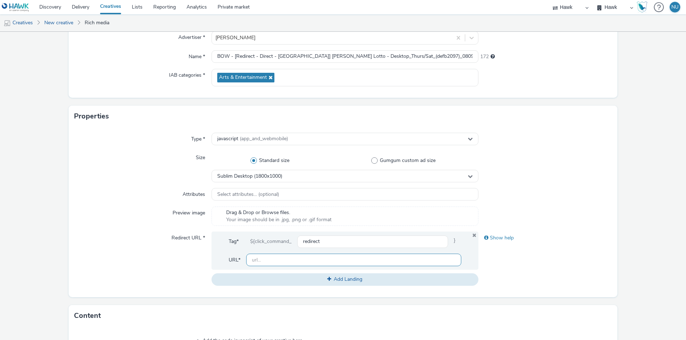
click at [287, 257] on input "text" at bounding box center [353, 260] width 215 height 13
paste input "https://www.national-lottery.co.uk/"
type input "https://www.national-lottery.co.uk/"
click at [109, 260] on div "Redirect URL *" at bounding box center [142, 259] width 137 height 54
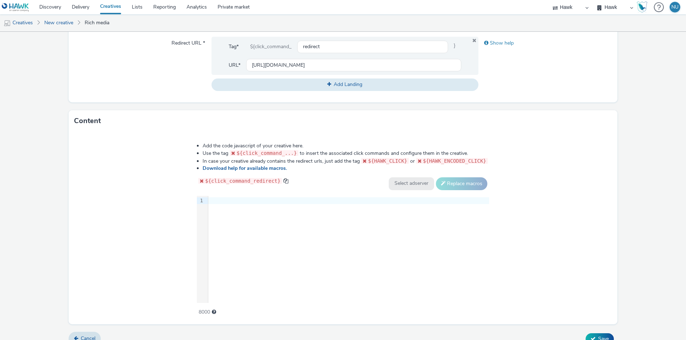
scroll to position [277, 0]
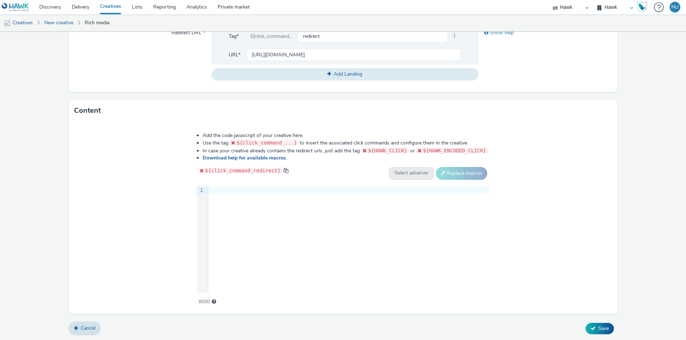
click at [228, 197] on div "9 1 ›" at bounding box center [343, 239] width 292 height 107
click at [237, 188] on div at bounding box center [348, 190] width 281 height 7
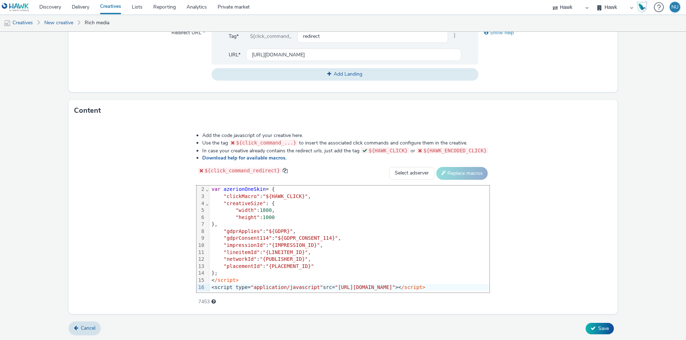
scroll to position [8, 0]
click at [598, 329] on span "Save" at bounding box center [603, 328] width 11 height 7
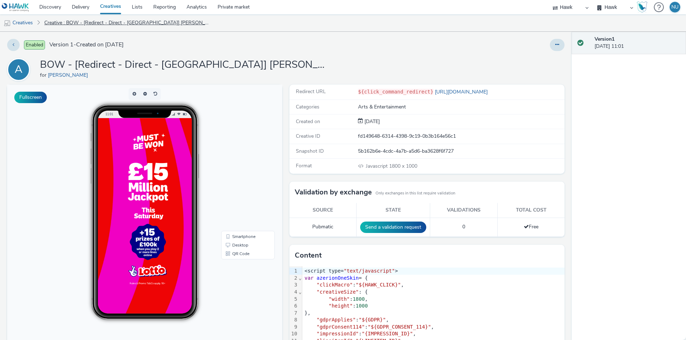
click at [63, 23] on link "Creative : BOW - [Redirect - Direct - UK] Allwyn Lotto - Desktop_Thurs/Sat_(def…" at bounding box center [126, 22] width 171 height 17
click at [29, 23] on link "Creatives" at bounding box center [18, 22] width 36 height 17
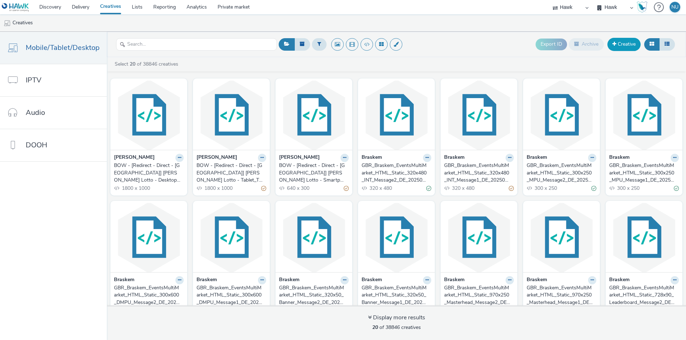
click at [621, 45] on link "Creative" at bounding box center [623, 44] width 33 height 13
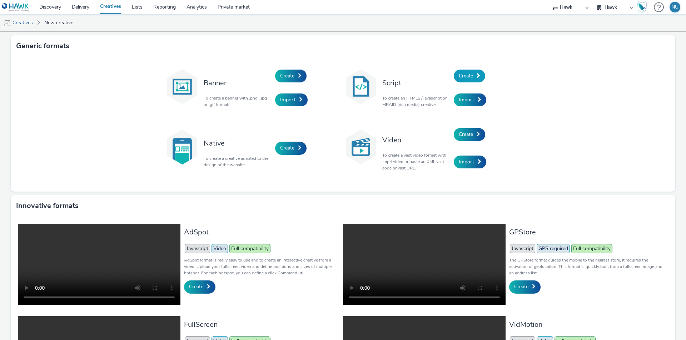
click at [465, 79] on span "Create" at bounding box center [466, 76] width 14 height 7
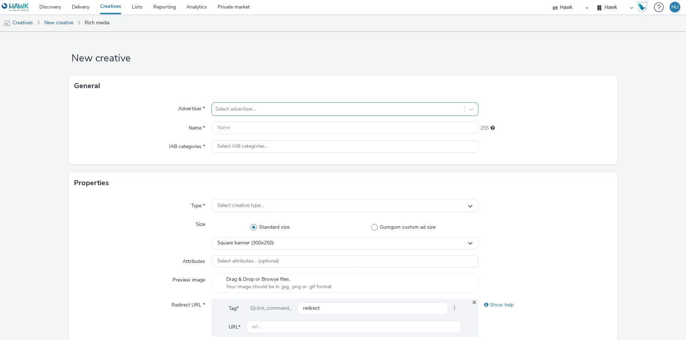
click at [308, 106] on div at bounding box center [338, 109] width 246 height 9
type input "allwy"
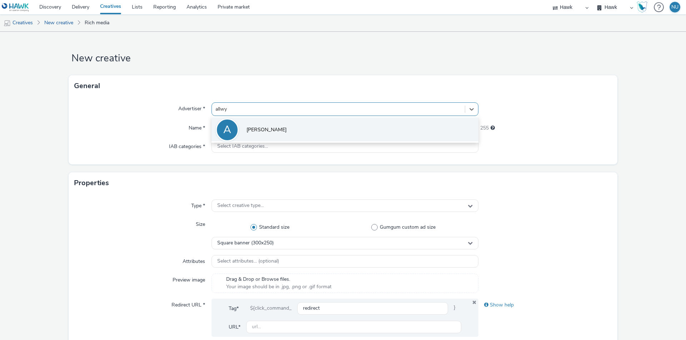
click at [253, 131] on span "Allwyn" at bounding box center [267, 129] width 40 height 7
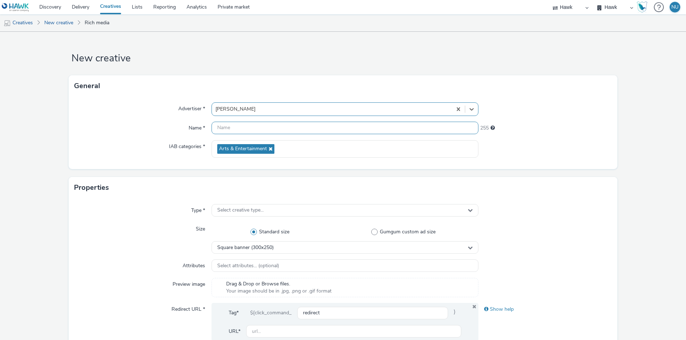
click at [253, 131] on input "text" at bounding box center [344, 128] width 267 height 13
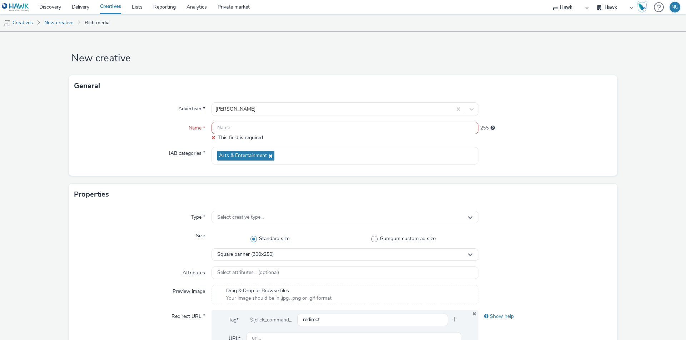
click at [224, 127] on input "text" at bounding box center [344, 128] width 267 height 13
paste input "FOW - [Redirect - Direct - UK] Allwyn Lotto - Smartphone_Tues/Wed_(06cc7872)_08…"
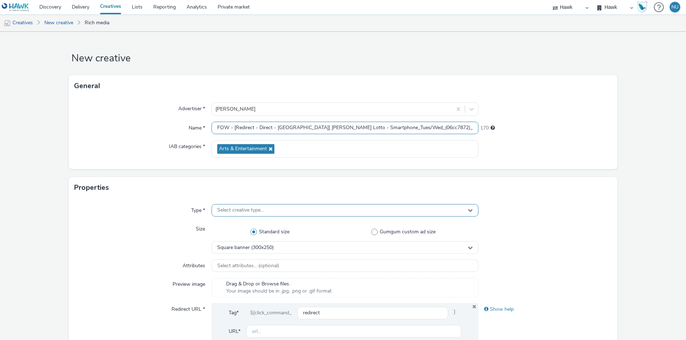
type input "FOW - [Redirect - Direct - UK] Allwyn Lotto - Smartphone_Tues/Wed_(06cc7872)_08…"
click at [222, 210] on span "Select creative type..." at bounding box center [240, 211] width 46 height 6
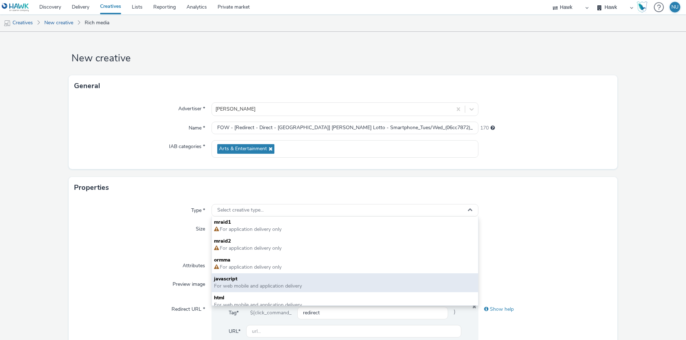
click at [227, 278] on span "javascript" at bounding box center [345, 279] width 262 height 7
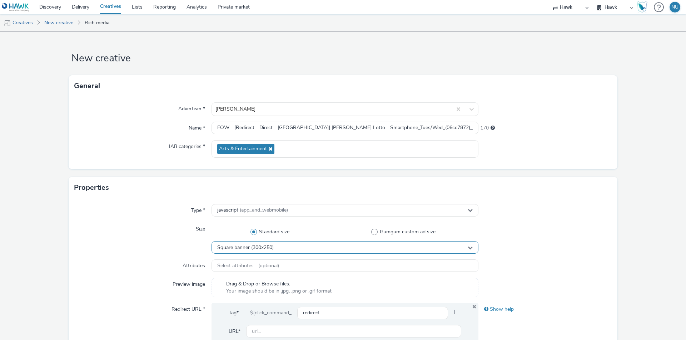
click at [230, 250] on span "Square banner (300x250)" at bounding box center [245, 248] width 56 height 6
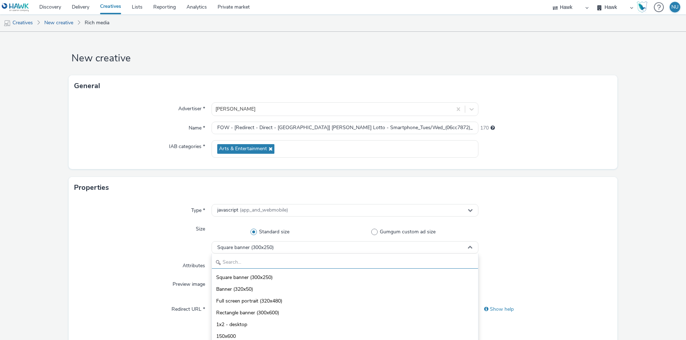
click at [230, 258] on input "text" at bounding box center [345, 263] width 266 height 13
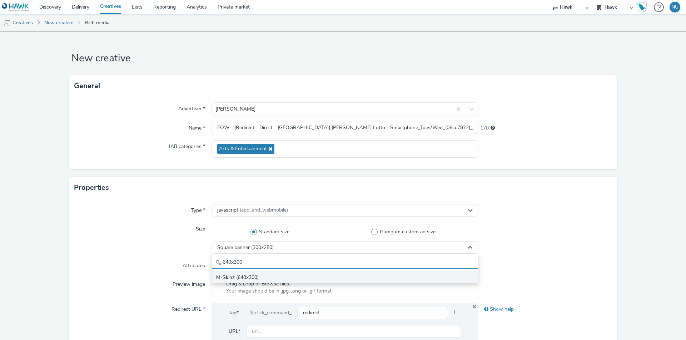
type input "640x300"
click at [231, 275] on span "M-Skinz (640x300)" at bounding box center [237, 277] width 43 height 7
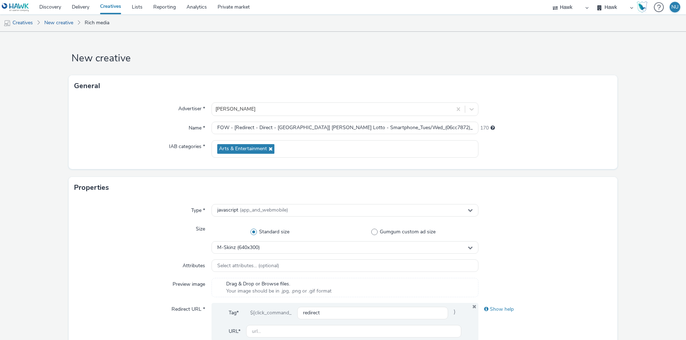
click at [121, 264] on div "Attributes" at bounding box center [142, 266] width 137 height 13
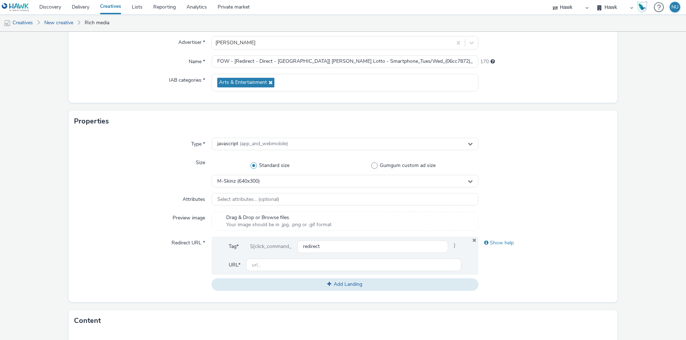
scroll to position [71, 0]
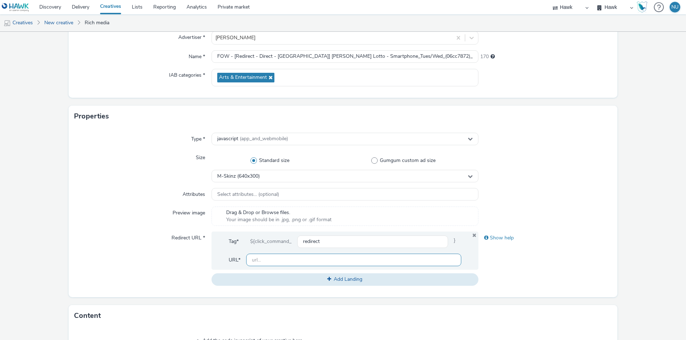
click at [263, 263] on input "text" at bounding box center [353, 260] width 215 height 13
paste input "https://www.national-lottery.co.uk/"
type input "https://www.national-lottery.co.uk/"
click at [160, 265] on div "Redirect URL *" at bounding box center [142, 259] width 137 height 54
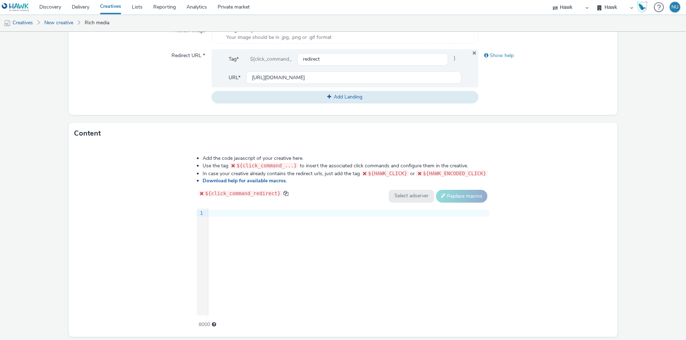
scroll to position [277, 0]
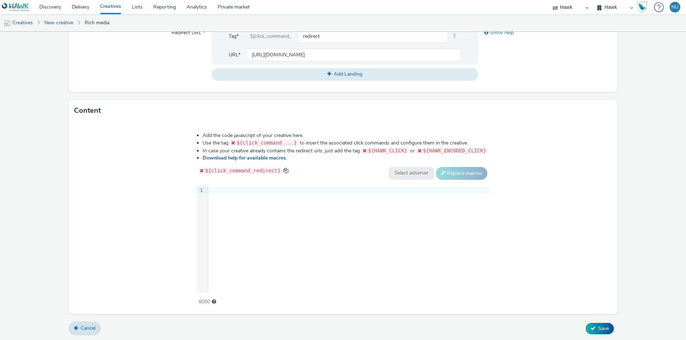
click at [238, 191] on div at bounding box center [348, 190] width 281 height 7
click at [237, 189] on div at bounding box center [348, 190] width 281 height 7
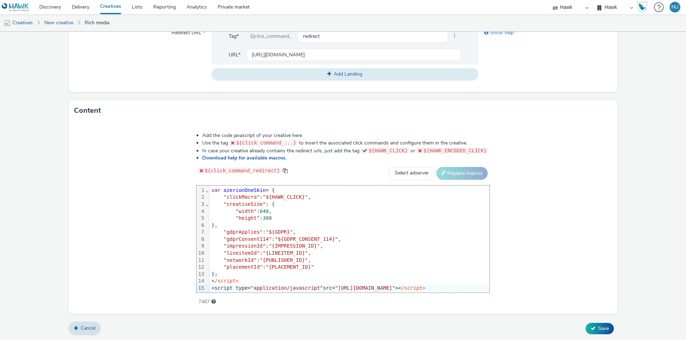
scroll to position [1, 0]
click at [598, 327] on span "Save" at bounding box center [603, 328] width 11 height 7
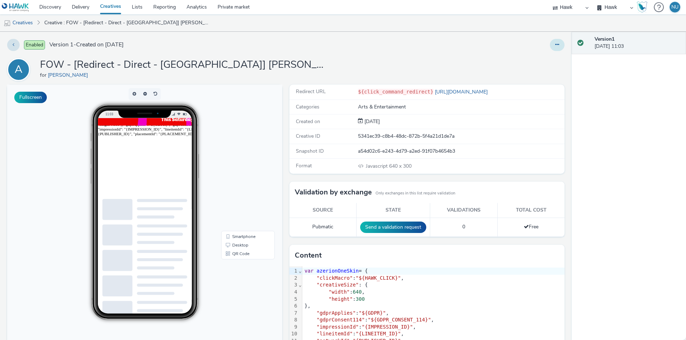
click at [555, 47] on icon at bounding box center [557, 44] width 4 height 5
click at [527, 55] on link "Edit" at bounding box center [538, 59] width 54 height 14
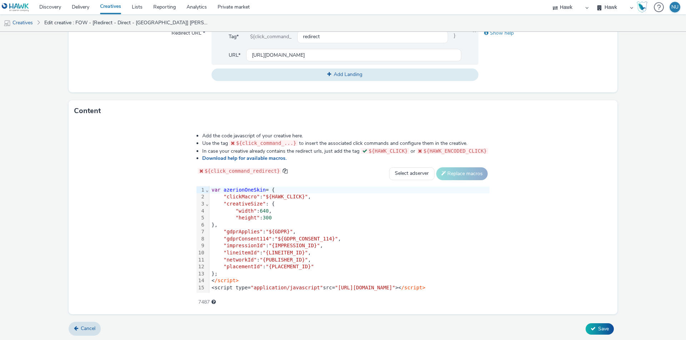
scroll to position [277, 0]
click at [211, 190] on span "var" at bounding box center [215, 190] width 9 height 6
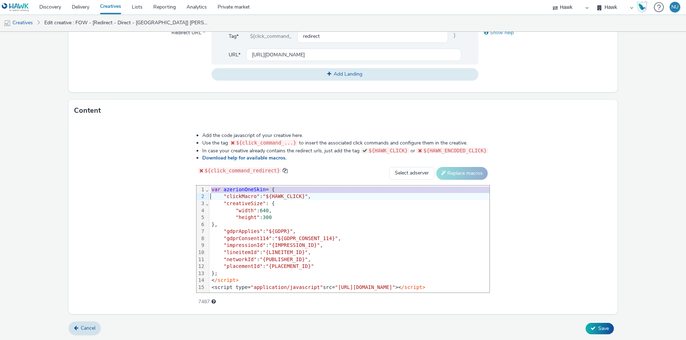
click at [211, 190] on span "var" at bounding box center [215, 190] width 9 height 6
click at [211, 189] on span "var" at bounding box center [215, 190] width 9 height 6
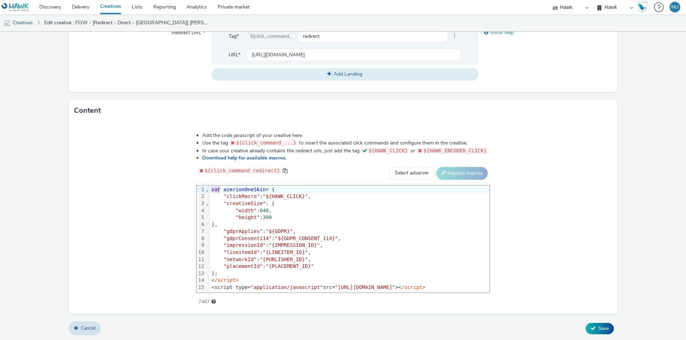
click at [211, 189] on span "var" at bounding box center [215, 190] width 9 height 6
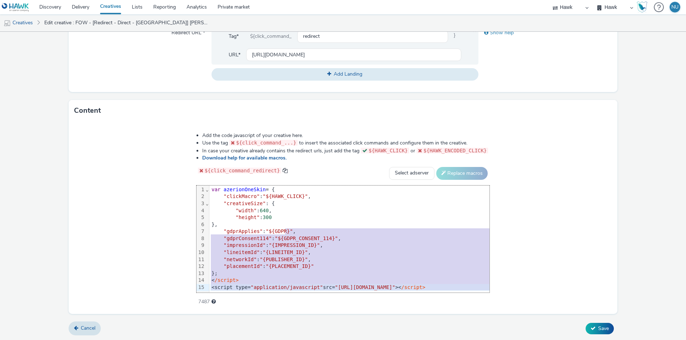
drag, startPoint x: 267, startPoint y: 254, endPoint x: 523, endPoint y: 296, distance: 259.9
click at [516, 296] on div "Add the code javascript of your creative here. Use the tag ${click_command_...}…" at bounding box center [343, 215] width 345 height 176
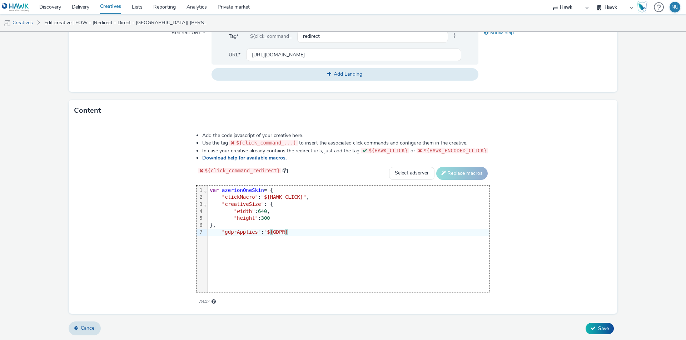
scroll to position [0, 0]
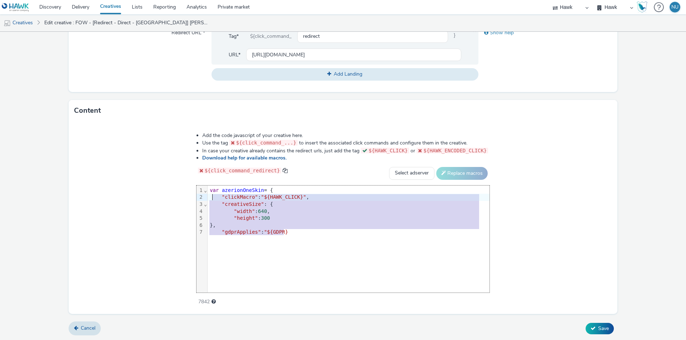
drag, startPoint x: 292, startPoint y: 230, endPoint x: 202, endPoint y: 187, distance: 100.2
click at [202, 187] on div "9 1 2 3 4 5 6 7 › ⌄ ⌄ var azerionOneSkin = { "clickMacro" : "${HAWK_CLICK}" , "…" at bounding box center [342, 239] width 293 height 107
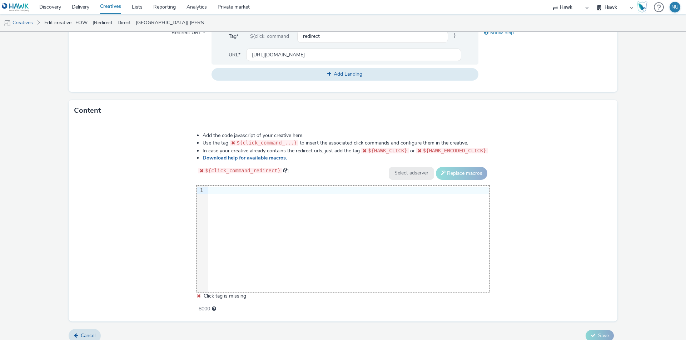
scroll to position [278, 0]
click at [219, 191] on div at bounding box center [348, 189] width 281 height 7
click at [219, 190] on div at bounding box center [348, 189] width 281 height 7
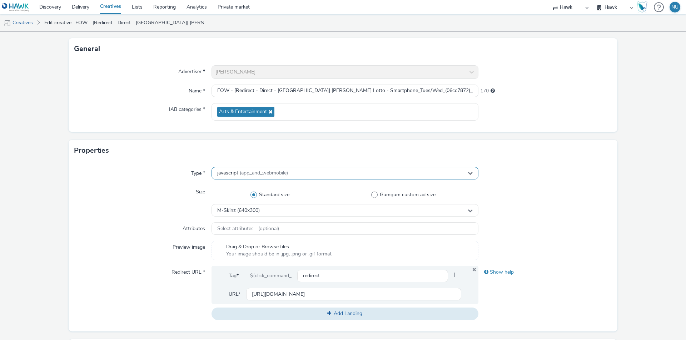
scroll to position [0, 0]
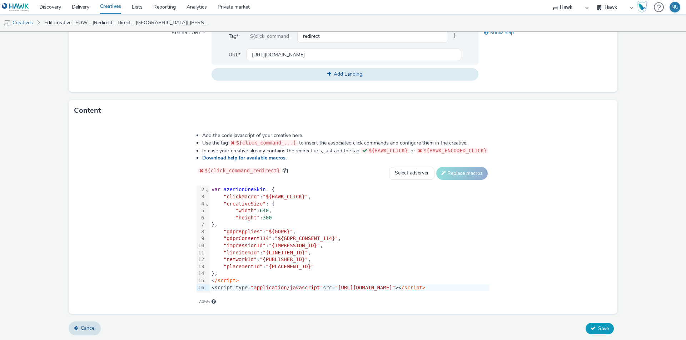
click at [592, 331] on button "Save" at bounding box center [600, 328] width 28 height 11
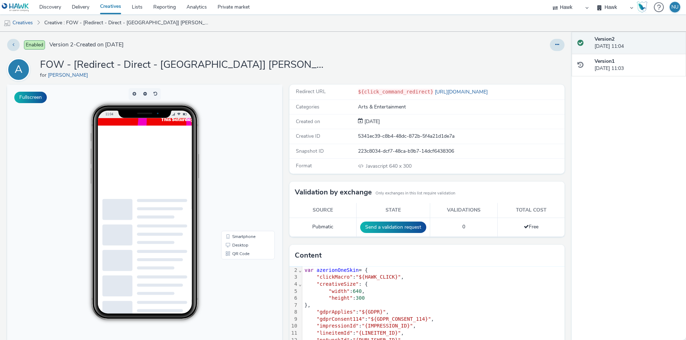
scroll to position [13, 0]
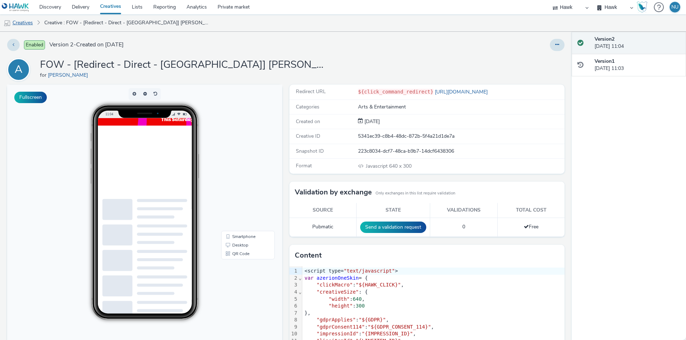
click at [23, 24] on link "Creatives" at bounding box center [18, 22] width 36 height 17
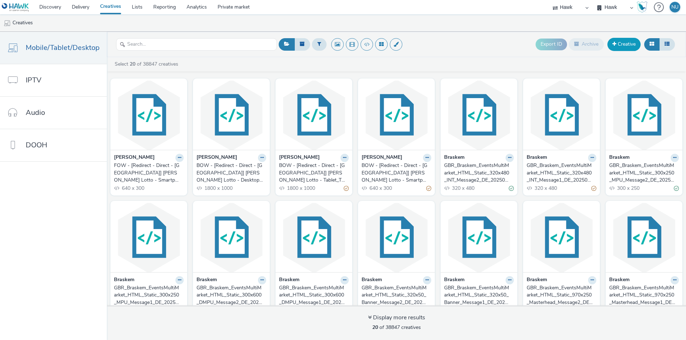
click at [624, 42] on link "Creative" at bounding box center [623, 44] width 33 height 13
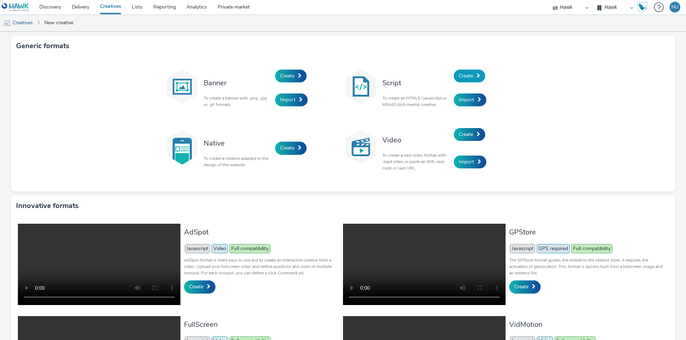
click at [467, 77] on span "Create" at bounding box center [466, 76] width 14 height 7
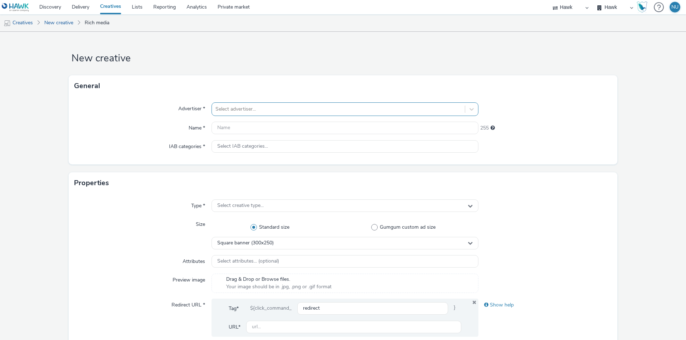
click at [249, 105] on div at bounding box center [338, 109] width 246 height 9
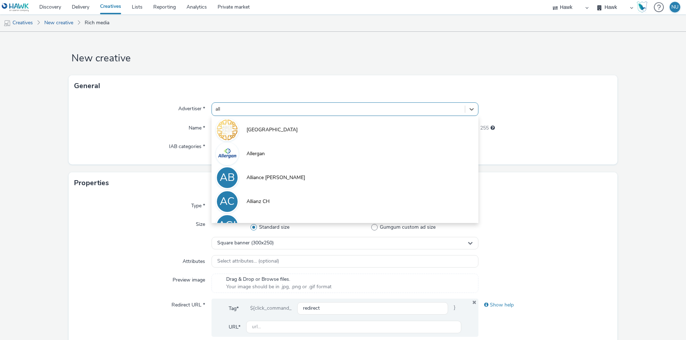
type input "allw"
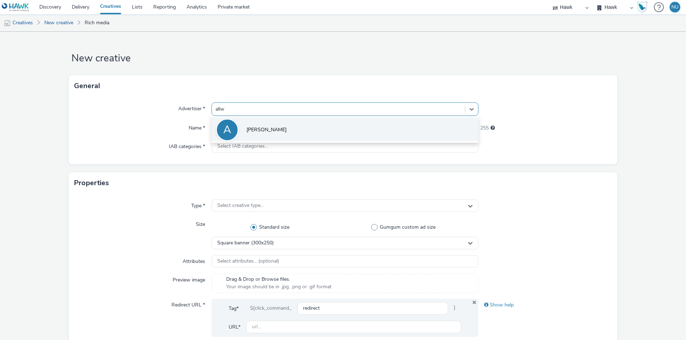
click at [243, 121] on li "A Allwyn" at bounding box center [344, 130] width 267 height 24
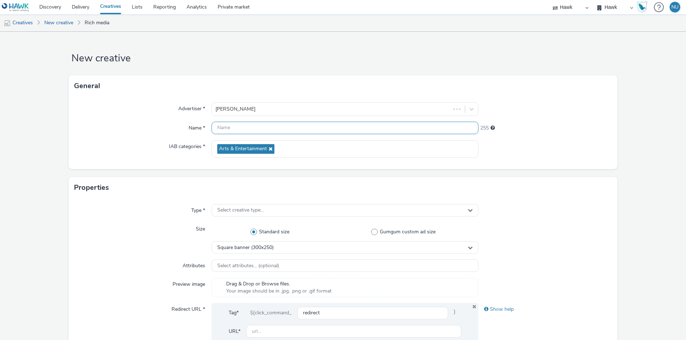
click at [236, 129] on input "text" at bounding box center [344, 128] width 267 height 13
paste input "FOW - [Redirect - Direct - UK] Allwyn Lotto - Tablet_Tues/Wed_(d96820ef)_080920…"
type input "FOW - [Redirect - Direct - UK] Allwyn Lotto - Tablet_Tues/Wed_(d96820ef)_080920…"
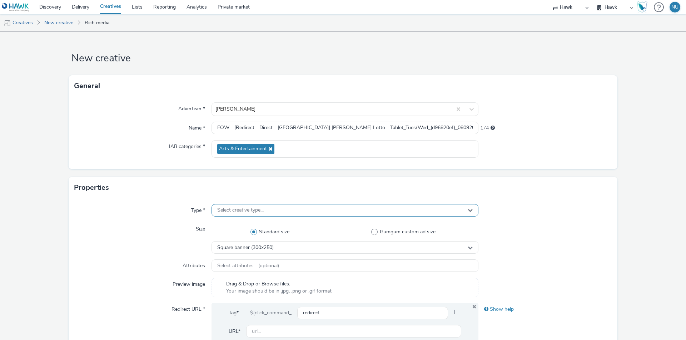
click at [264, 209] on div "Select creative type..." at bounding box center [344, 210] width 267 height 13
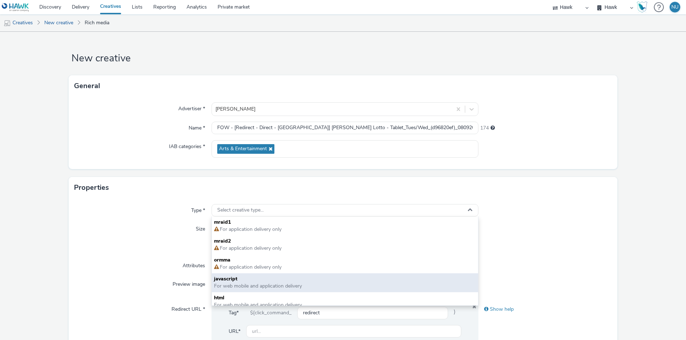
click at [252, 278] on span "javascript" at bounding box center [345, 279] width 262 height 7
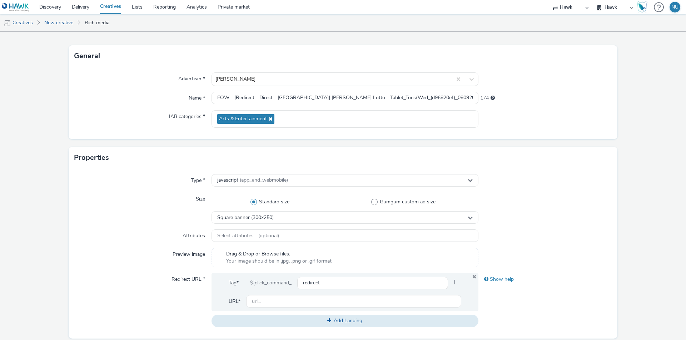
scroll to position [71, 0]
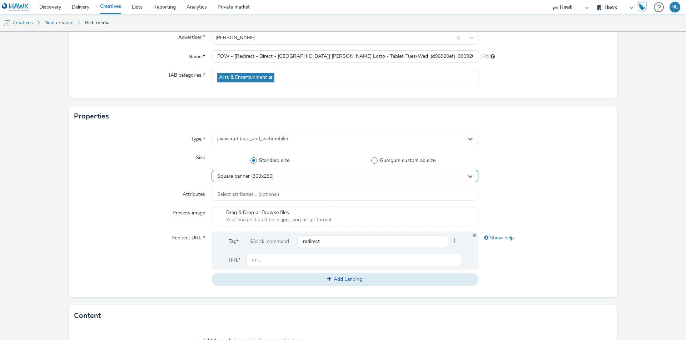
click at [258, 175] on span "Square banner (300x250)" at bounding box center [245, 177] width 56 height 6
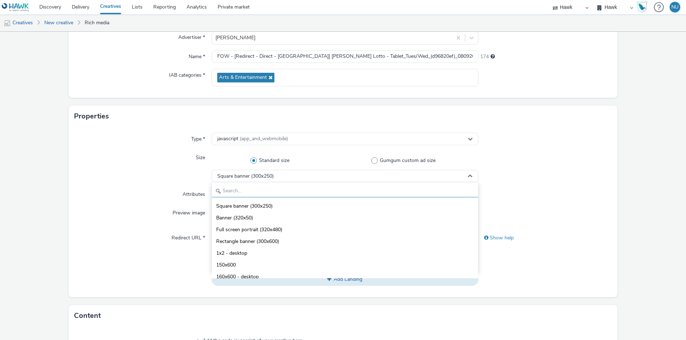
click at [248, 192] on input "text" at bounding box center [345, 191] width 266 height 13
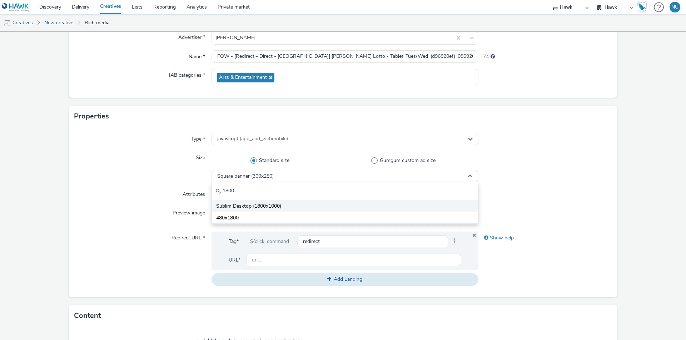
type input "1800"
click at [247, 207] on span "Sublim Desktop (1800x1000)" at bounding box center [248, 206] width 65 height 7
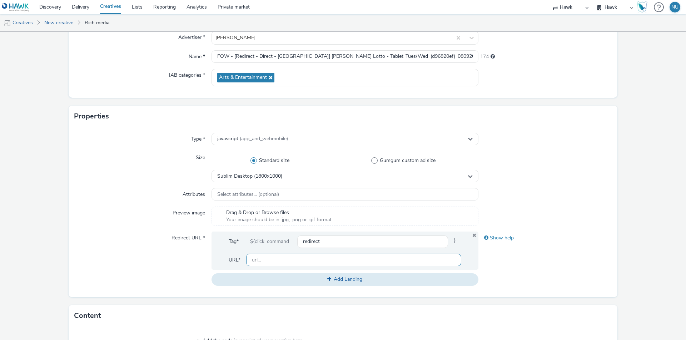
click at [261, 260] on input "text" at bounding box center [353, 260] width 215 height 13
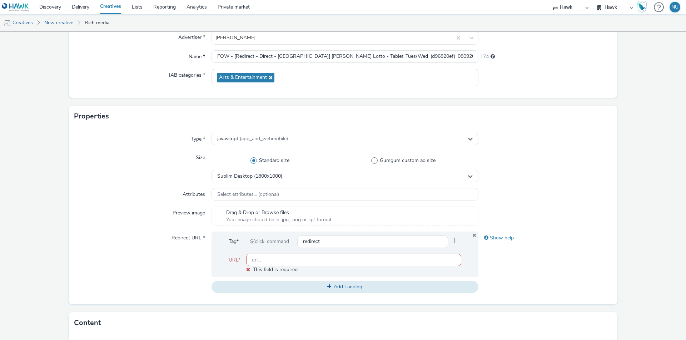
click at [254, 257] on input "text" at bounding box center [353, 260] width 215 height 13
paste input "[URL][DOMAIN_NAME]"
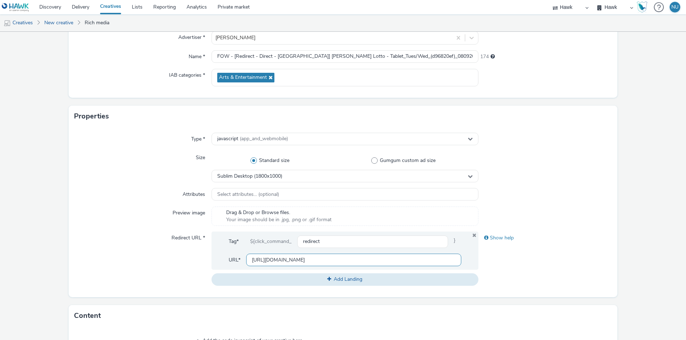
type input "[URL][DOMAIN_NAME]"
click at [166, 268] on div "Redirect URL *" at bounding box center [142, 259] width 137 height 54
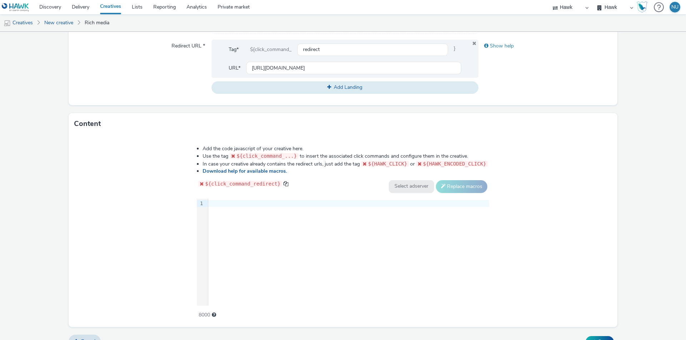
scroll to position [277, 0]
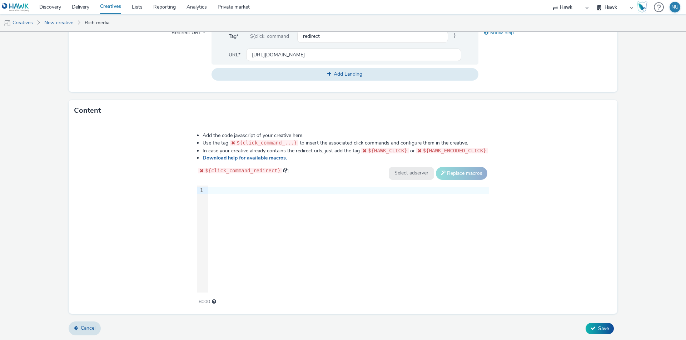
click at [214, 191] on div at bounding box center [348, 190] width 281 height 7
click at [222, 191] on div at bounding box center [348, 190] width 281 height 7
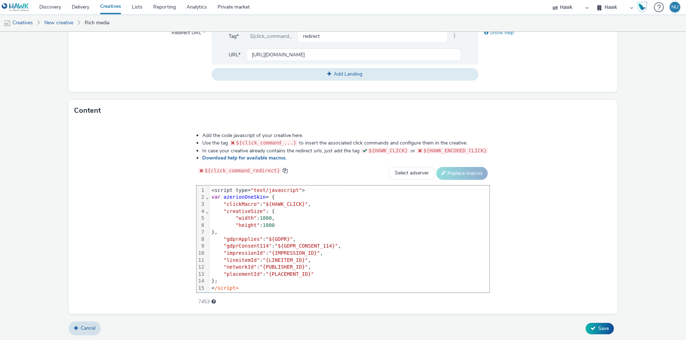
scroll to position [8, 0]
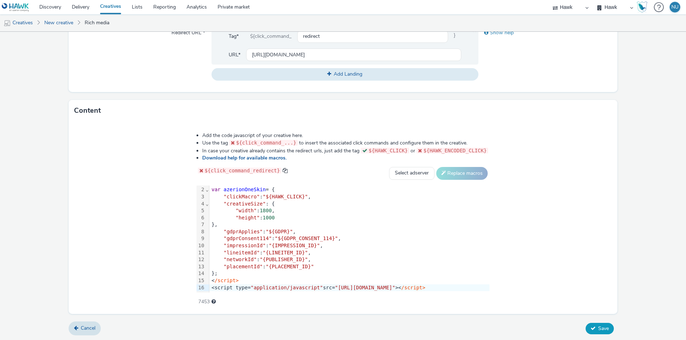
click at [604, 329] on button "Save" at bounding box center [600, 328] width 28 height 11
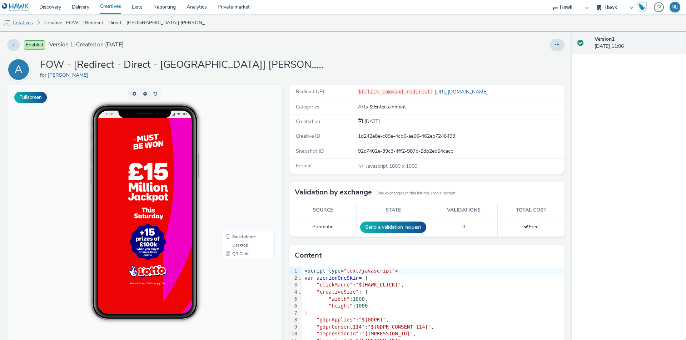
click at [16, 23] on link "Creatives" at bounding box center [18, 22] width 36 height 17
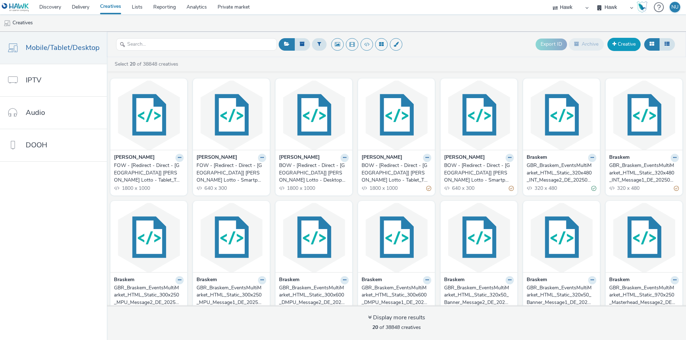
click at [630, 44] on link "Creative" at bounding box center [623, 44] width 33 height 13
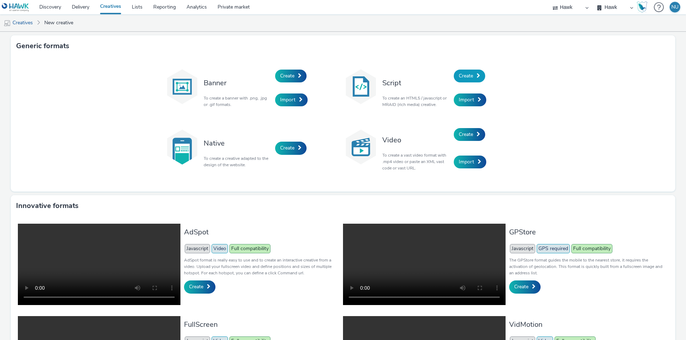
click at [467, 78] on span "Create" at bounding box center [466, 76] width 14 height 7
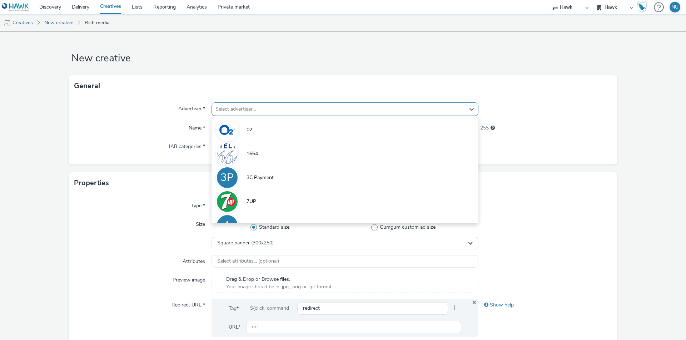
click at [232, 105] on div at bounding box center [338, 109] width 246 height 9
type input "allw"
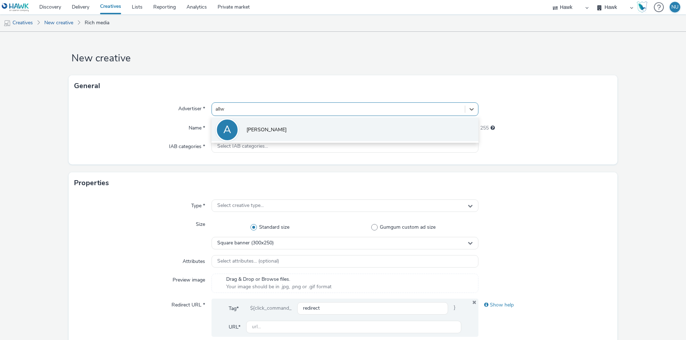
click at [253, 122] on li "A Allwyn" at bounding box center [344, 130] width 267 height 24
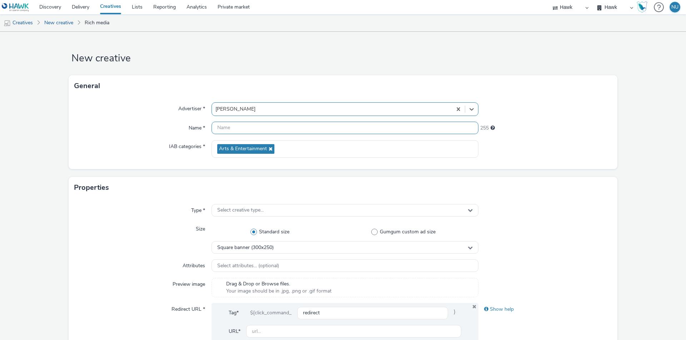
click at [230, 125] on input "text" at bounding box center [344, 128] width 267 height 13
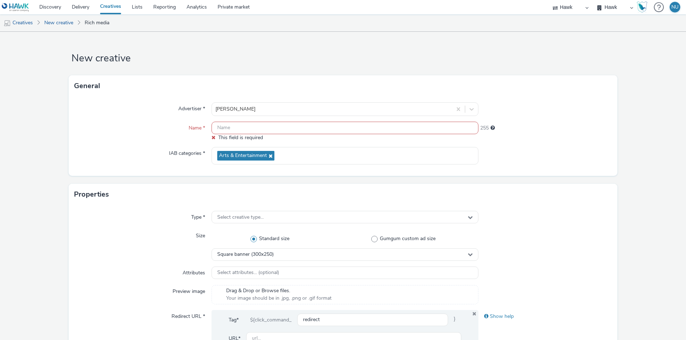
click at [227, 126] on input "text" at bounding box center [344, 128] width 267 height 13
paste input "FOW - [Redirect - Diect - UK] Allwyn Lotto - Desktop_Tues/Wed_( defb2097)_08092…"
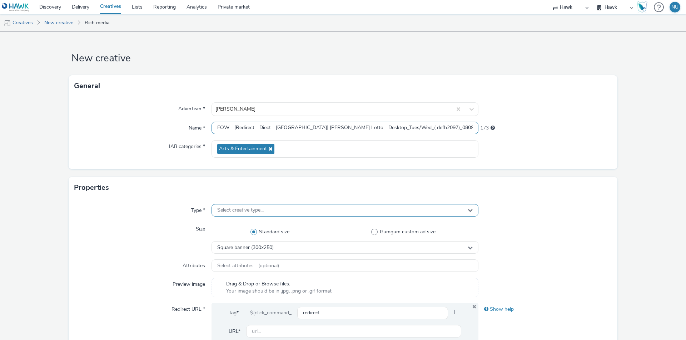
type input "FOW - [Redirect - Diect - UK] Allwyn Lotto - Desktop_Tues/Wed_( defb2097)_08092…"
click at [225, 215] on div "Select creative type..." at bounding box center [344, 210] width 267 height 13
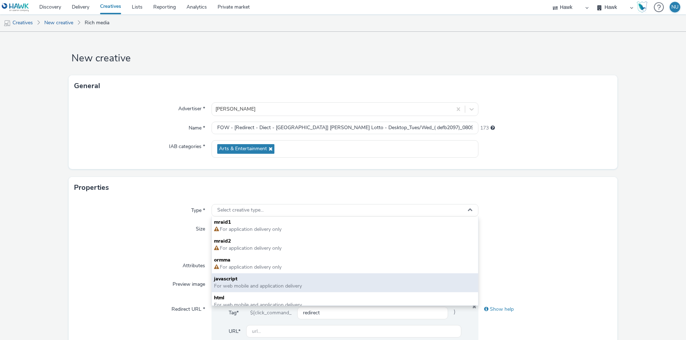
click at [229, 283] on span "For web mobile and application delivery" at bounding box center [258, 286] width 88 height 7
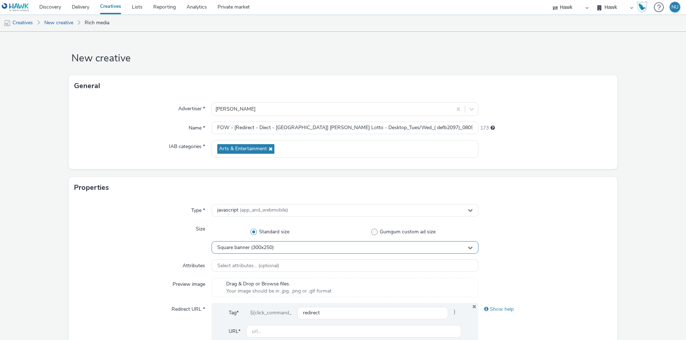
click at [238, 248] on span "Square banner (300x250)" at bounding box center [245, 248] width 56 height 6
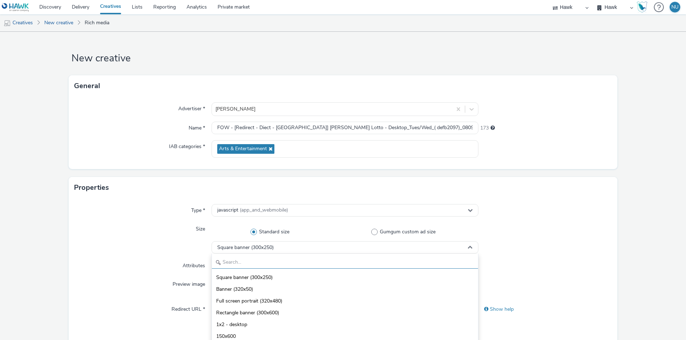
click at [235, 260] on input "text" at bounding box center [345, 263] width 266 height 13
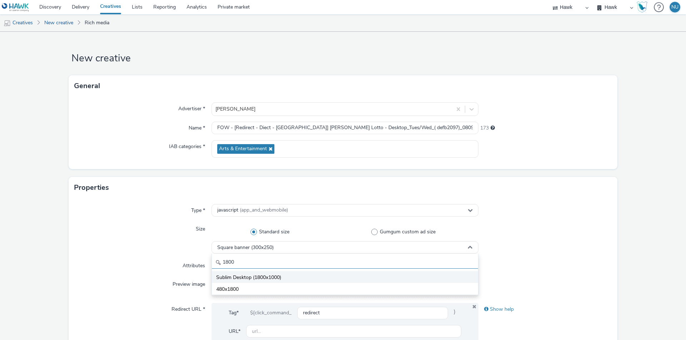
type input "1800"
click at [229, 279] on span "Sublim Desktop (1800x1000)" at bounding box center [248, 277] width 65 height 7
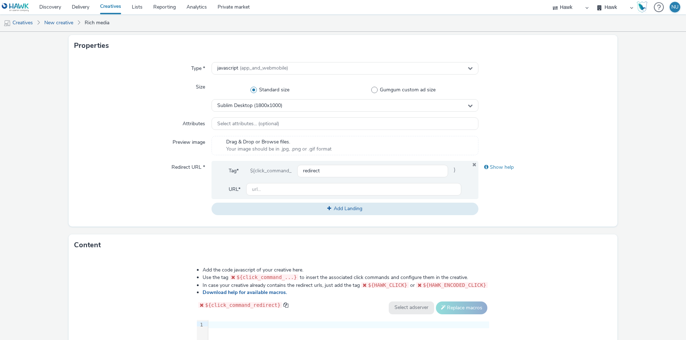
scroll to position [143, 0]
click at [259, 192] on input "text" at bounding box center [353, 189] width 215 height 13
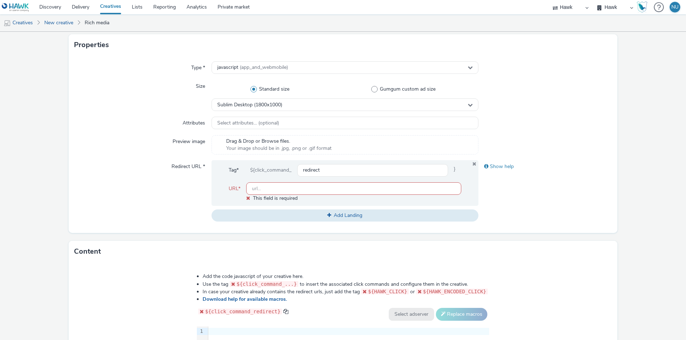
click at [250, 190] on input "text" at bounding box center [353, 189] width 215 height 13
paste input "[URL][DOMAIN_NAME]"
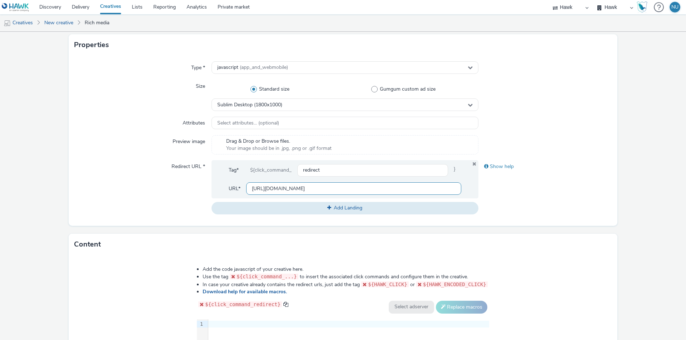
type input "[URL][DOMAIN_NAME]"
click at [177, 202] on div "Redirect URL *" at bounding box center [142, 187] width 137 height 54
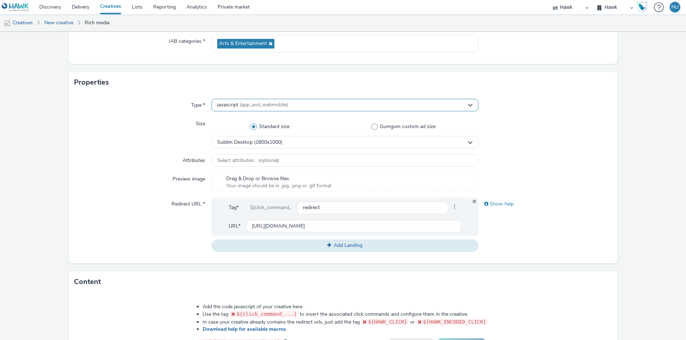
scroll to position [277, 0]
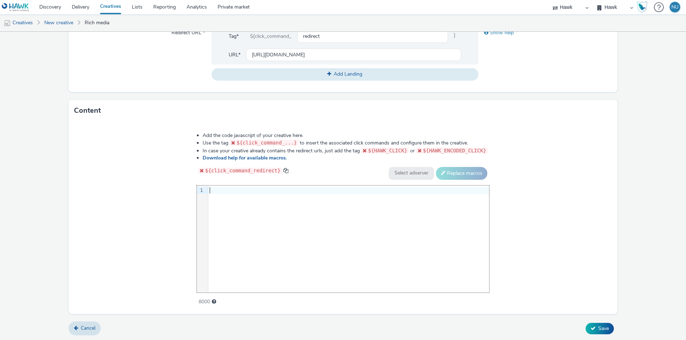
click at [225, 189] on div at bounding box center [348, 190] width 281 height 7
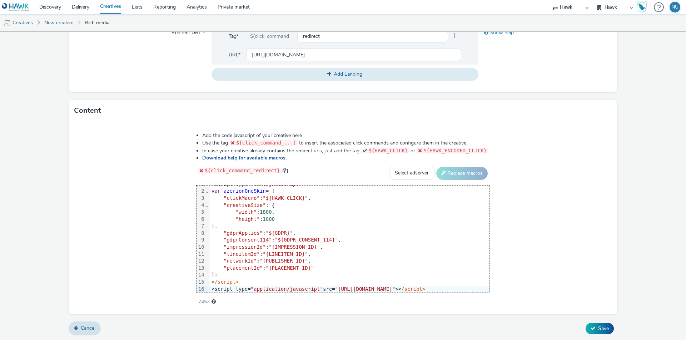
scroll to position [8, 0]
click at [601, 327] on span "Save" at bounding box center [603, 328] width 11 height 7
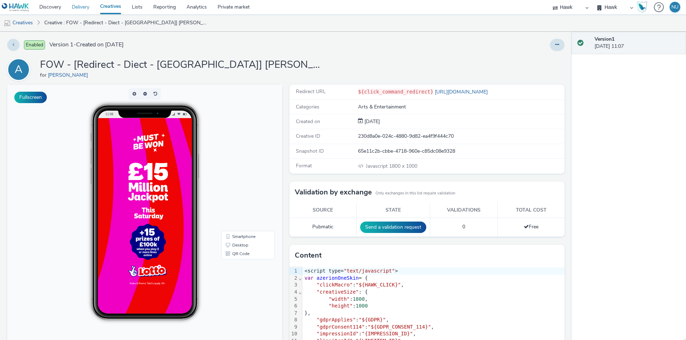
click at [78, 8] on link "Delivery" at bounding box center [80, 7] width 28 height 14
